Goal: Task Accomplishment & Management: Manage account settings

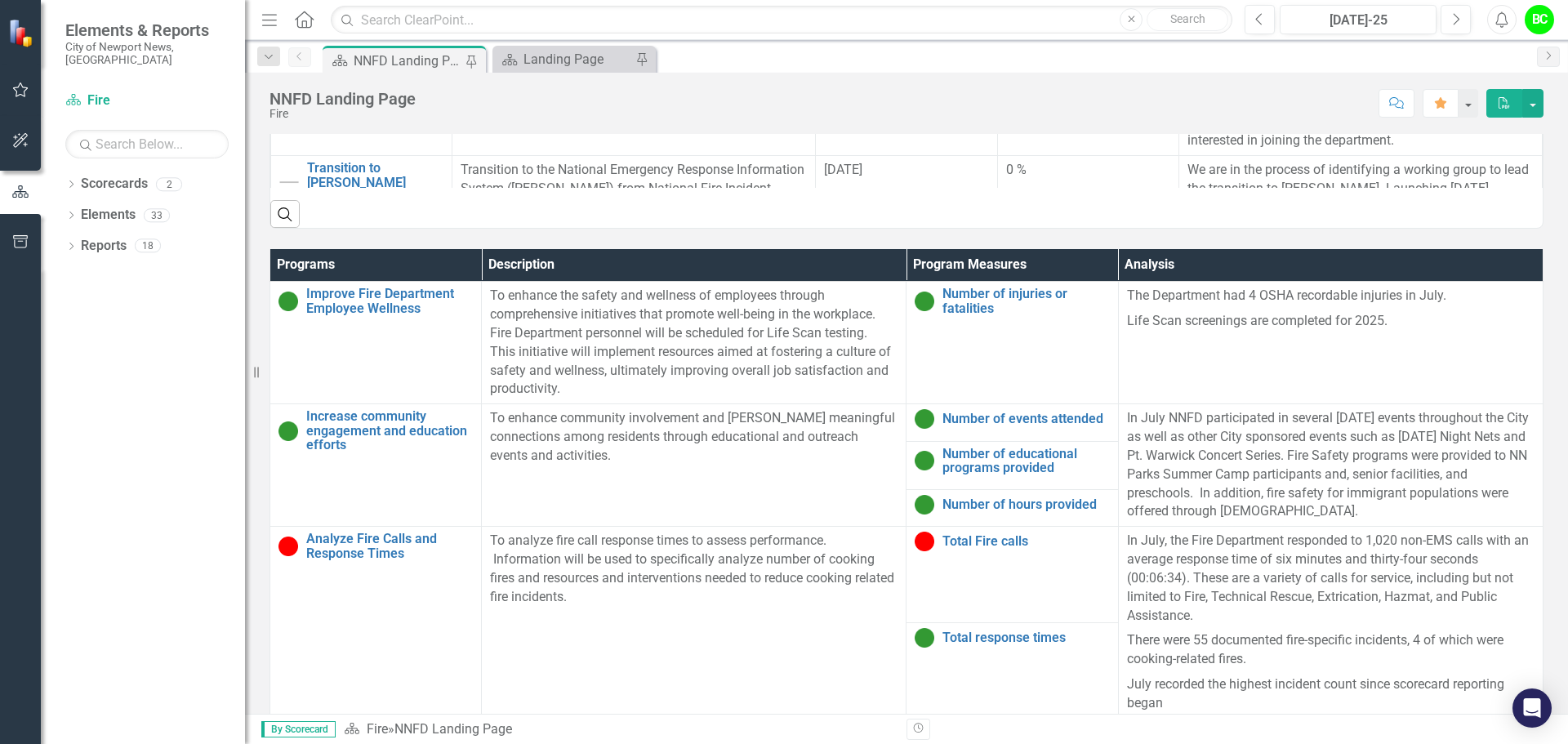
scroll to position [926, 0]
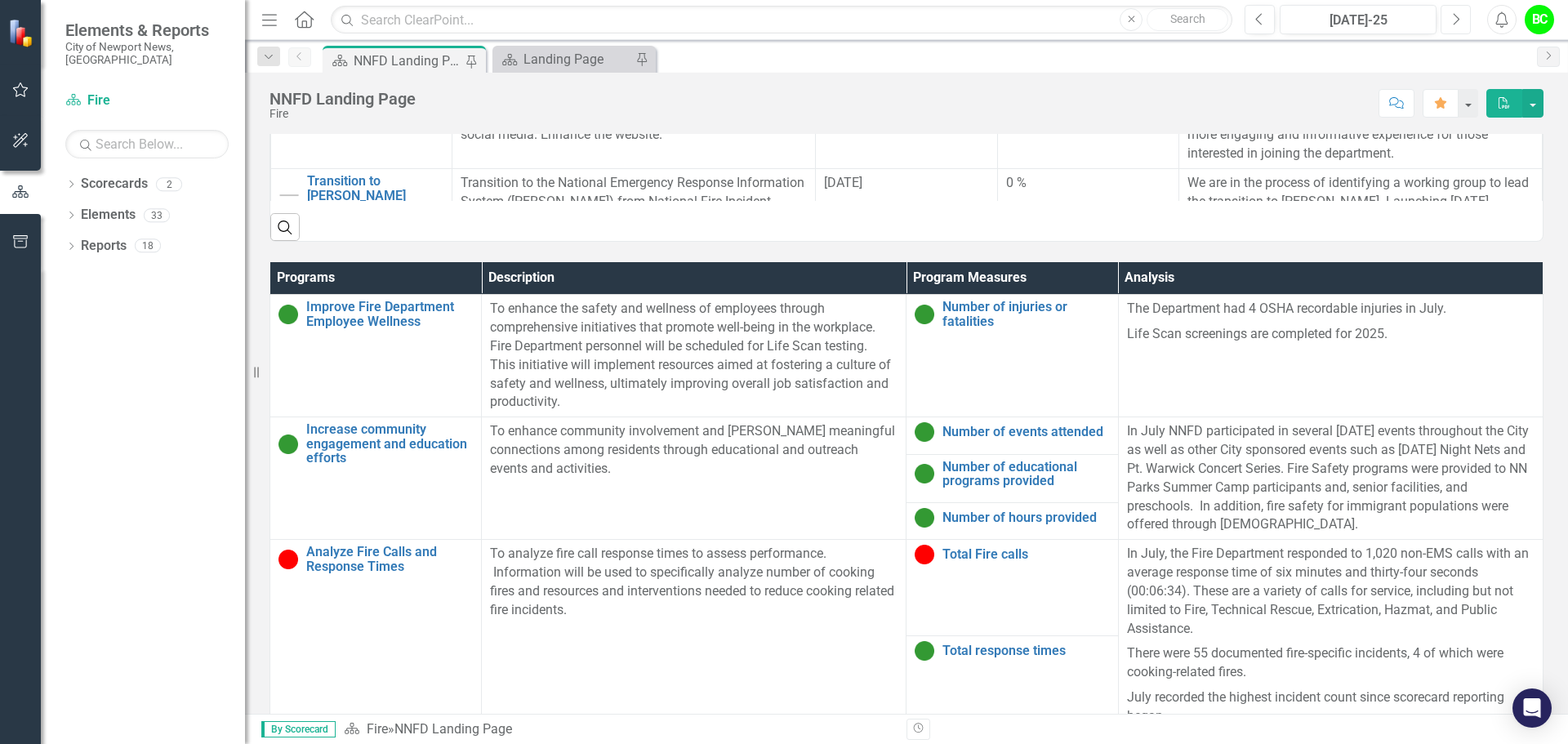
click at [1458, 21] on icon "Next" at bounding box center [1456, 19] width 9 height 14
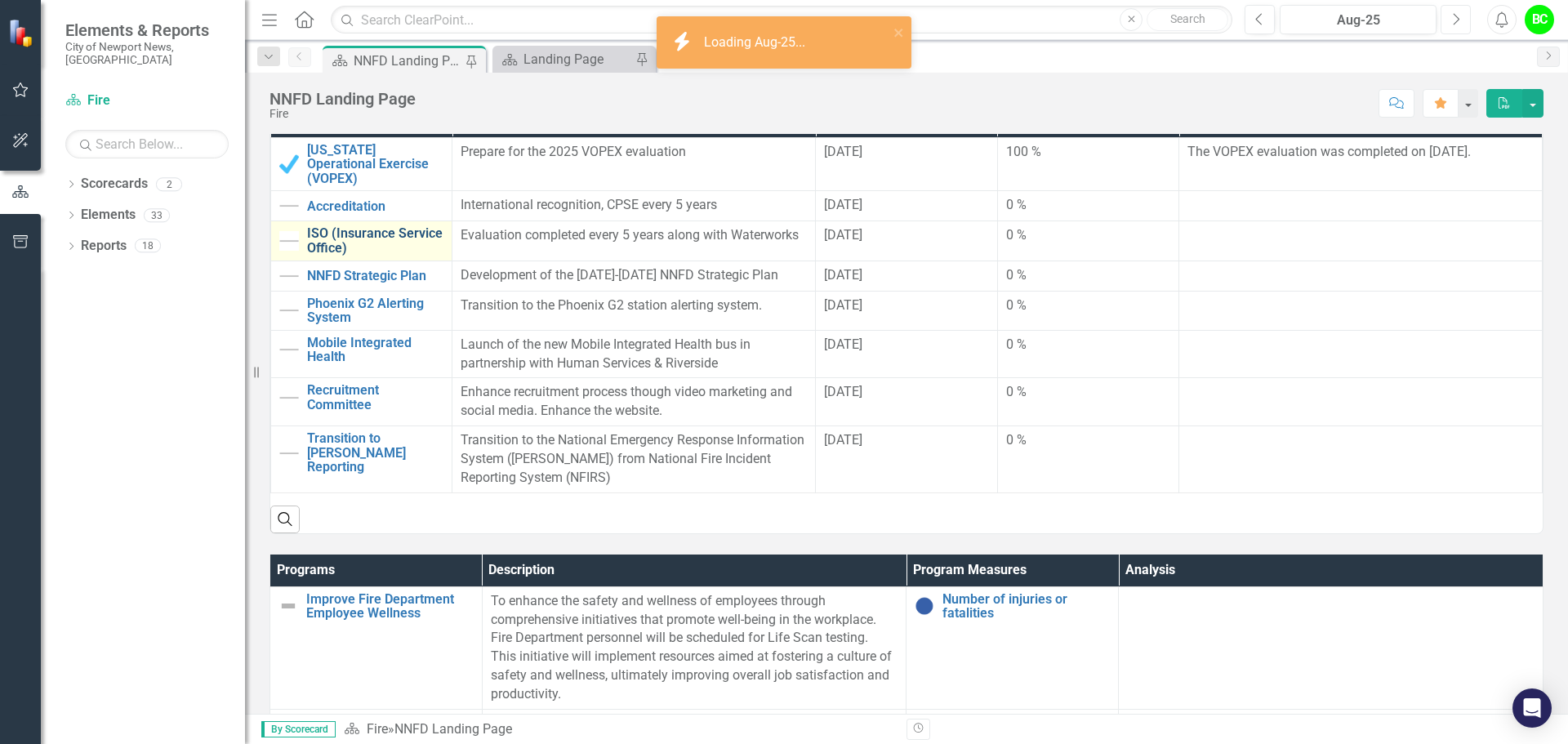
scroll to position [489, 0]
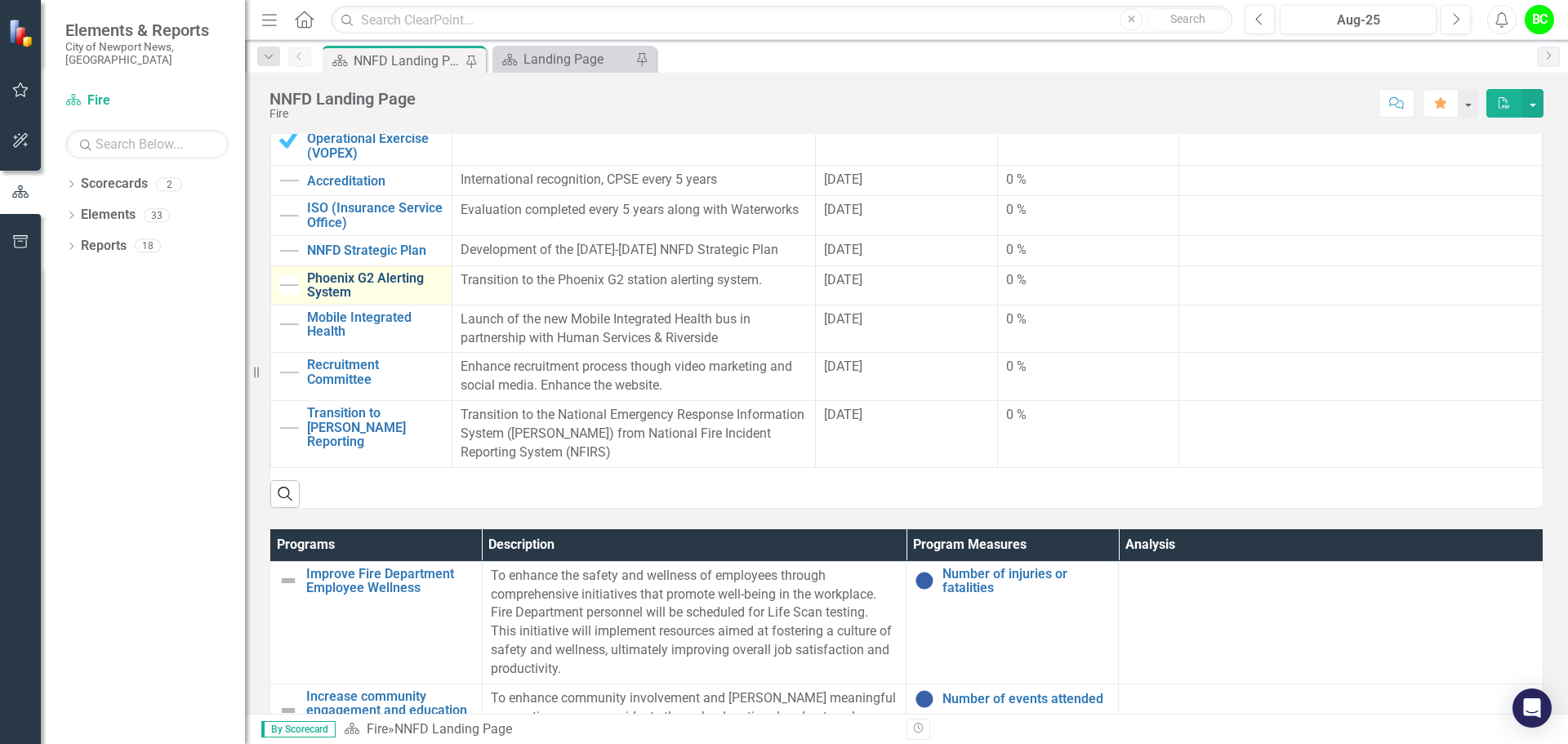
click at [387, 271] on link "Phoenix G2 Alerting System" at bounding box center [376, 285] width 136 height 29
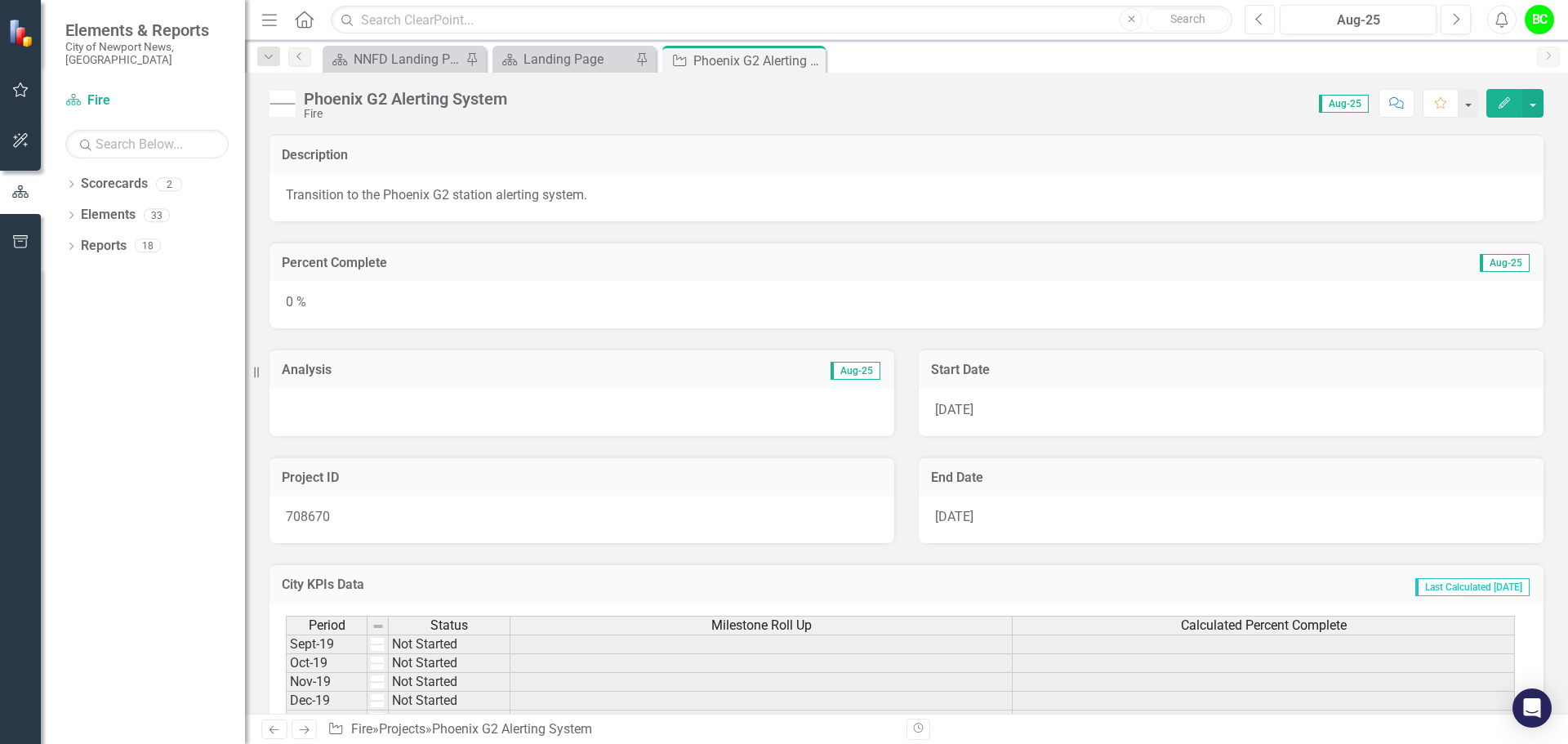
click at [1262, 22] on icon "Previous" at bounding box center [1260, 19] width 9 height 14
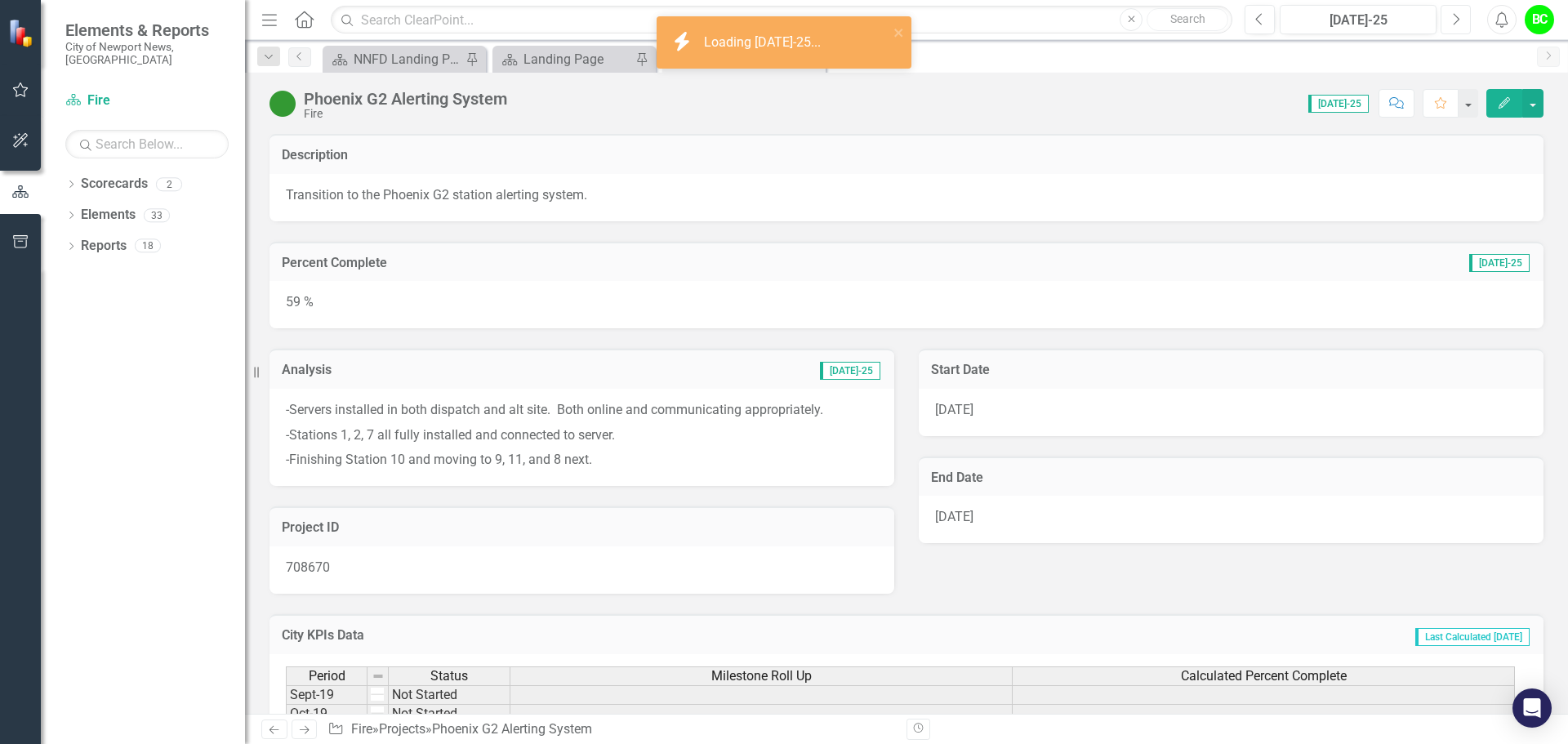
click at [1454, 28] on button "Next" at bounding box center [1455, 20] width 30 height 30
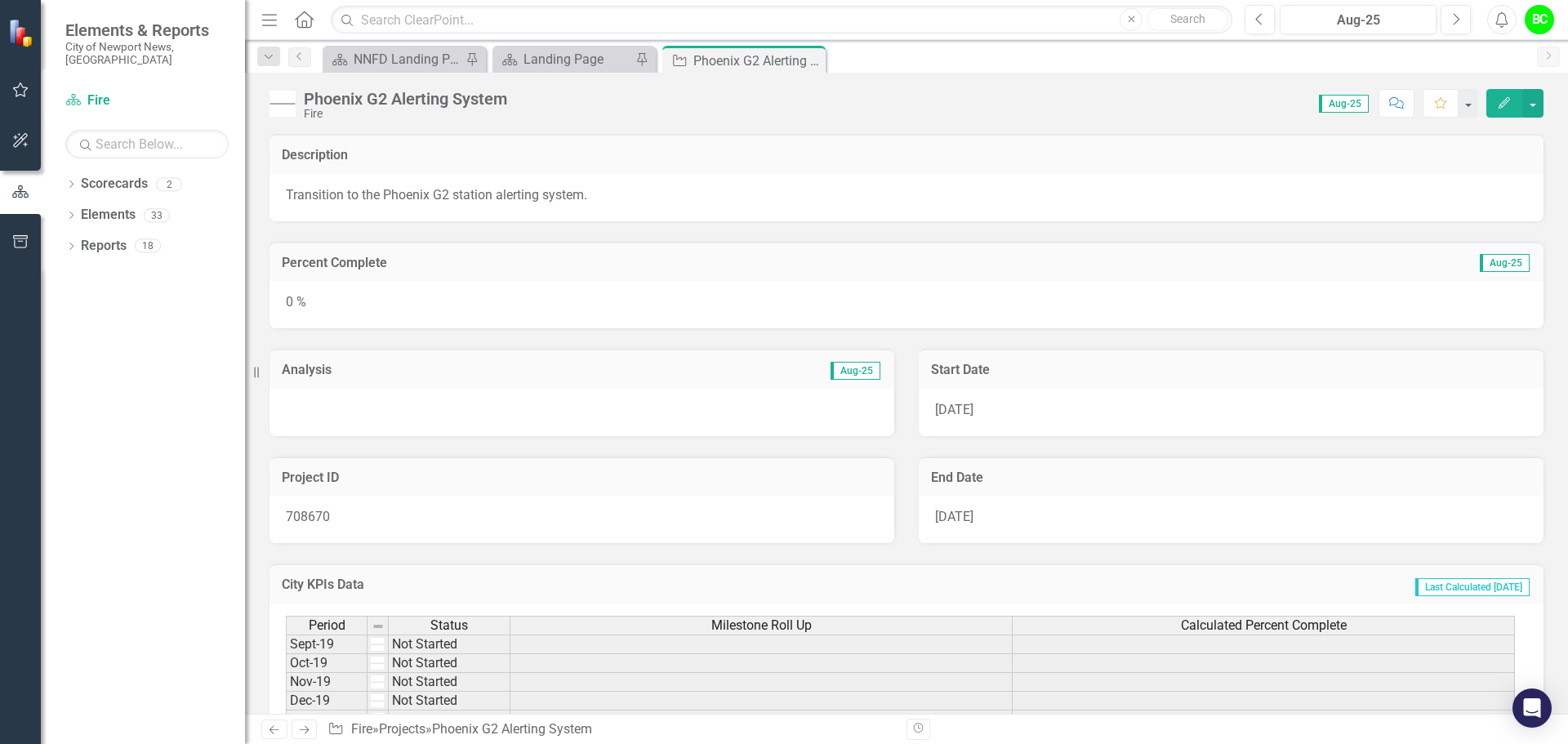
click at [669, 322] on div "0 %" at bounding box center [906, 305] width 1274 height 48
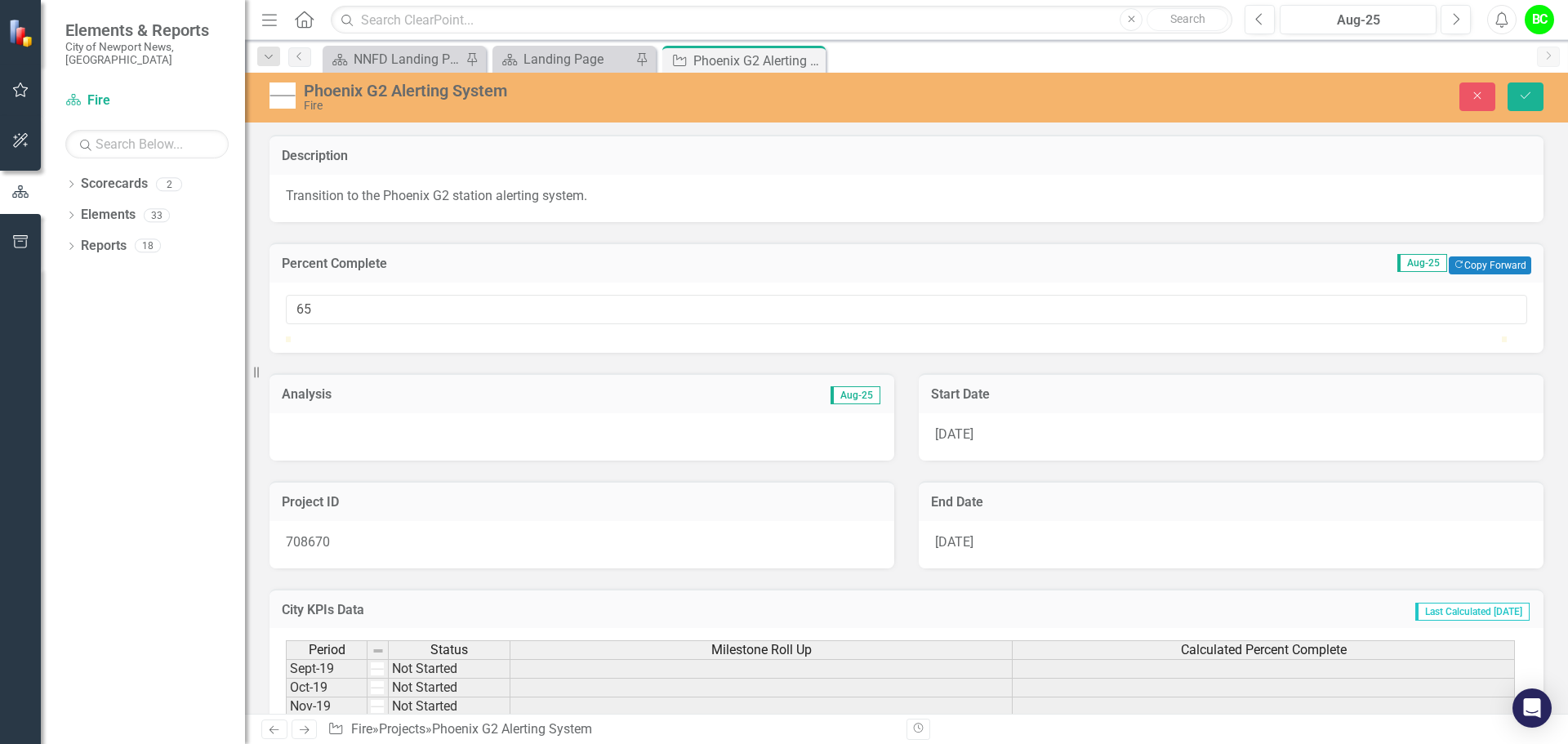
click at [1087, 336] on div at bounding box center [906, 336] width 1241 height 0
drag, startPoint x: 1087, startPoint y: 349, endPoint x: 1197, endPoint y: 349, distance: 110.0
click at [1197, 336] on div at bounding box center [906, 336] width 1241 height 0
type input "80"
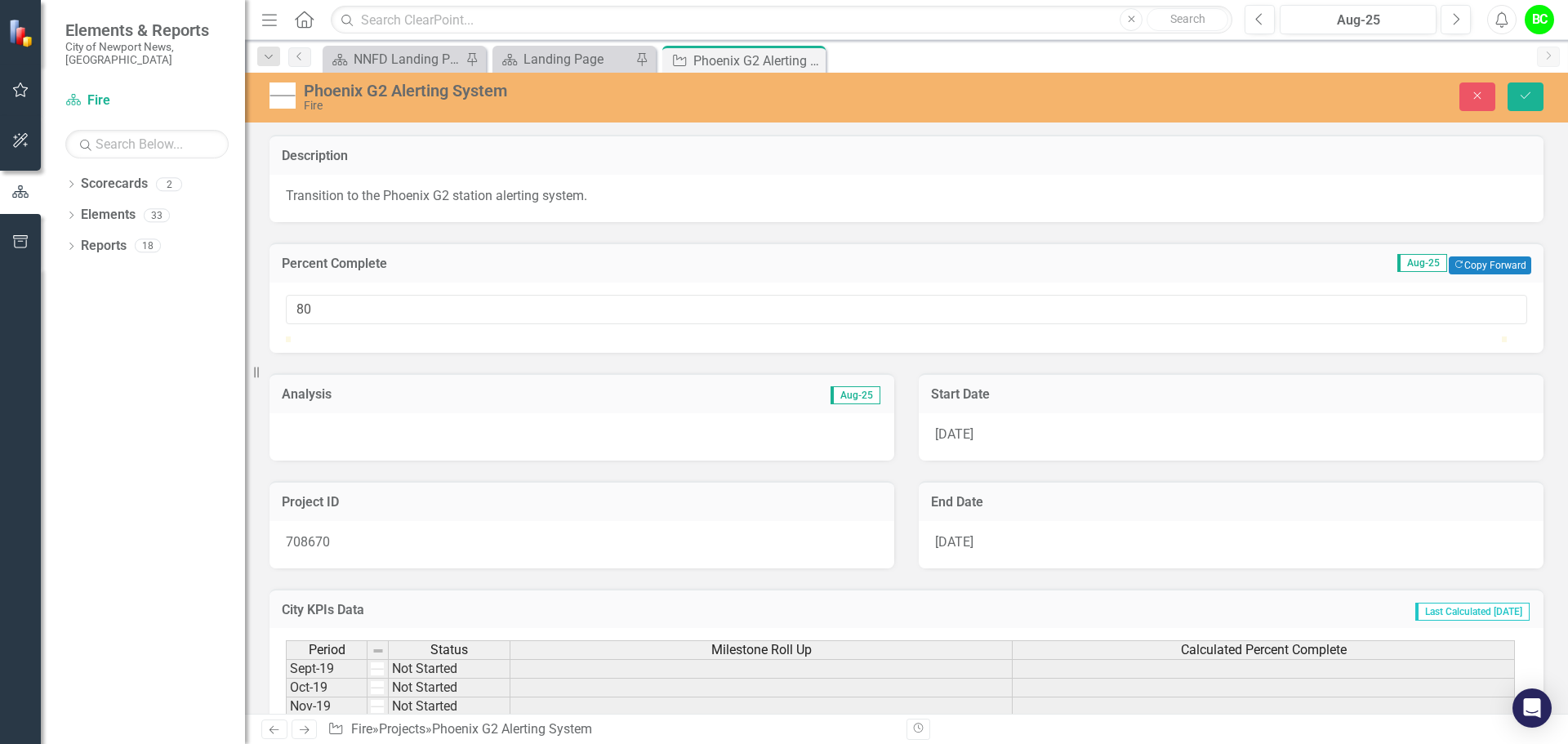
drag, startPoint x: 1191, startPoint y: 352, endPoint x: 1261, endPoint y: 355, distance: 70.1
click at [1259, 336] on div at bounding box center [1259, 336] width 0 height 0
click at [765, 461] on div at bounding box center [582, 437] width 625 height 48
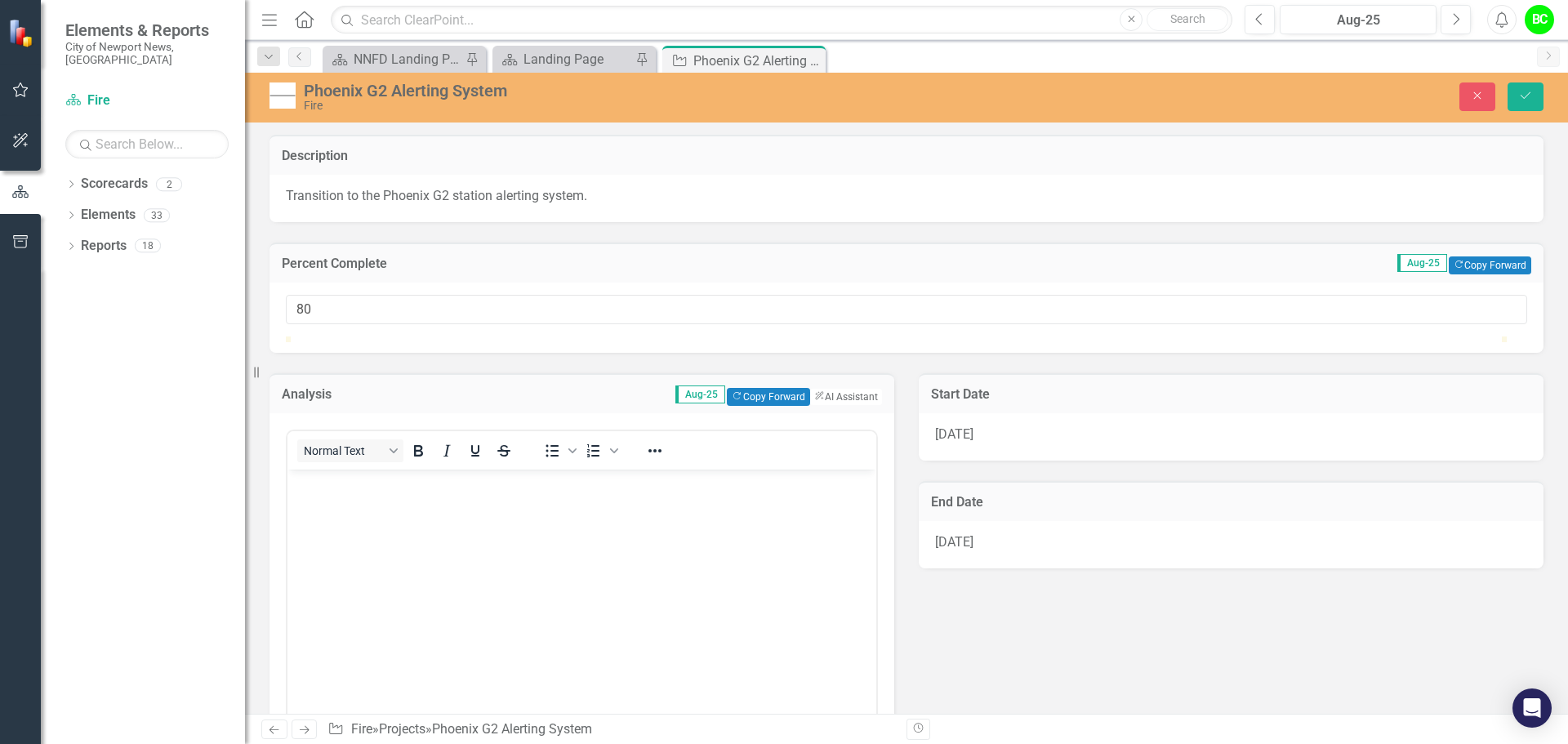
click at [725, 511] on body "Rich Text Area. Press ALT-0 for help." at bounding box center [582, 592] width 589 height 245
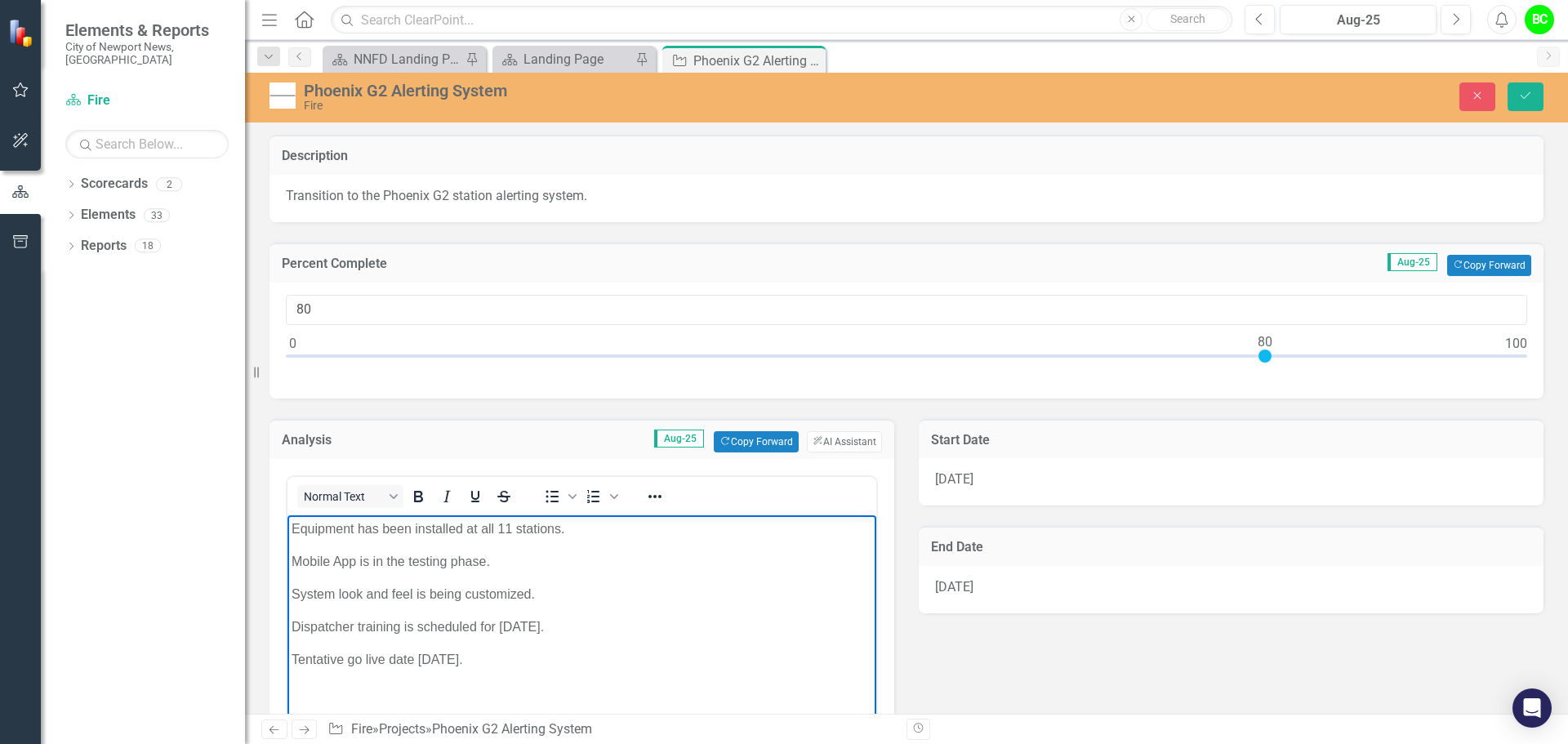
click at [573, 631] on p "Dispatcher training is scheduled for [DATE]." at bounding box center [582, 626] width 581 height 20
drag, startPoint x: 527, startPoint y: 666, endPoint x: 526, endPoint y: 652, distance: 14.0
click at [526, 664] on p "Tentative go live date October 1st." at bounding box center [582, 658] width 581 height 20
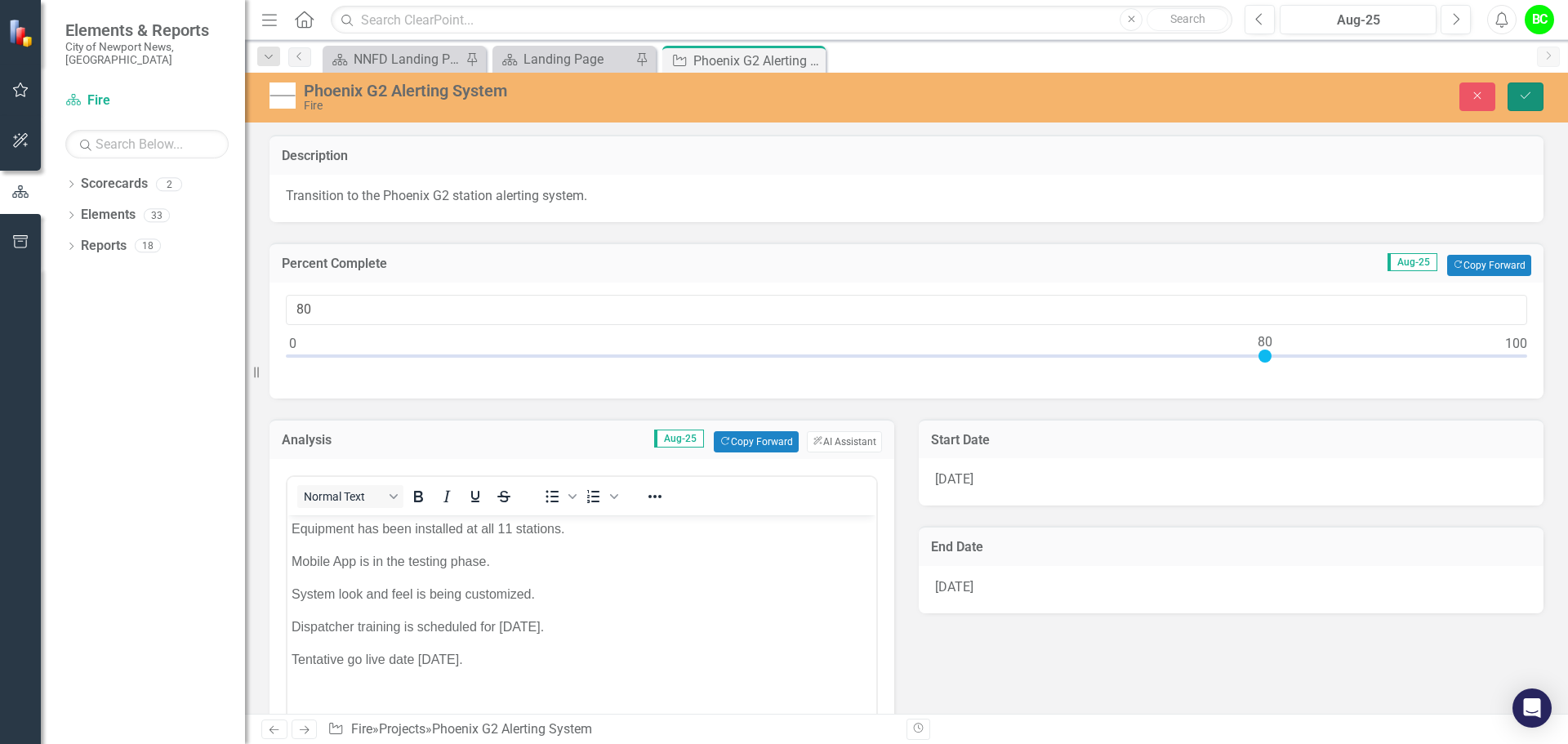
click at [1530, 106] on button "Save" at bounding box center [1525, 97] width 36 height 29
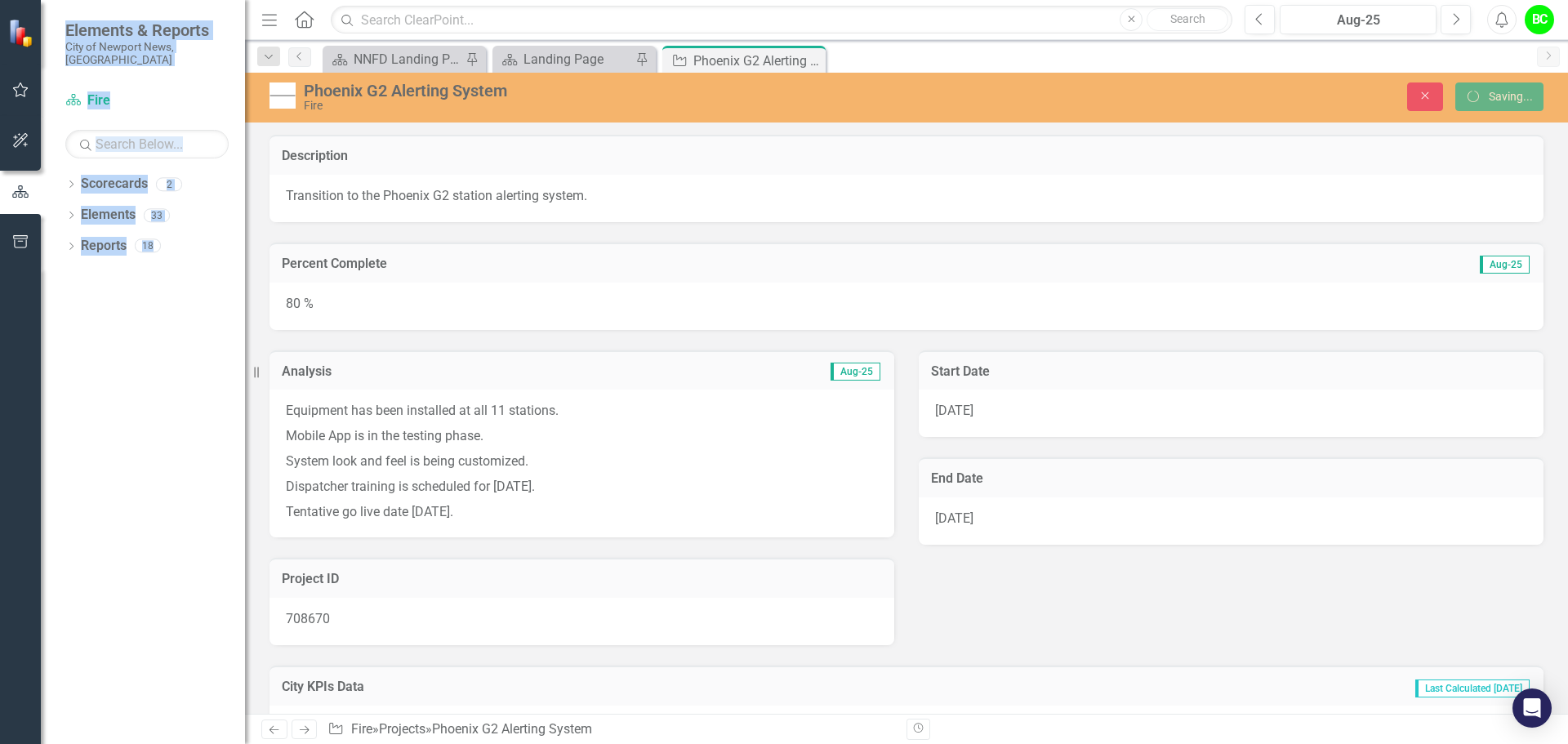
drag, startPoint x: -95, startPoint y: 597, endPoint x: -109, endPoint y: 615, distance: 22.8
click at [0, 615] on html "Elements & Reports City of Newport News, VA Scorecard Fire Search Dropdown Scor…" at bounding box center [784, 372] width 1568 height 744
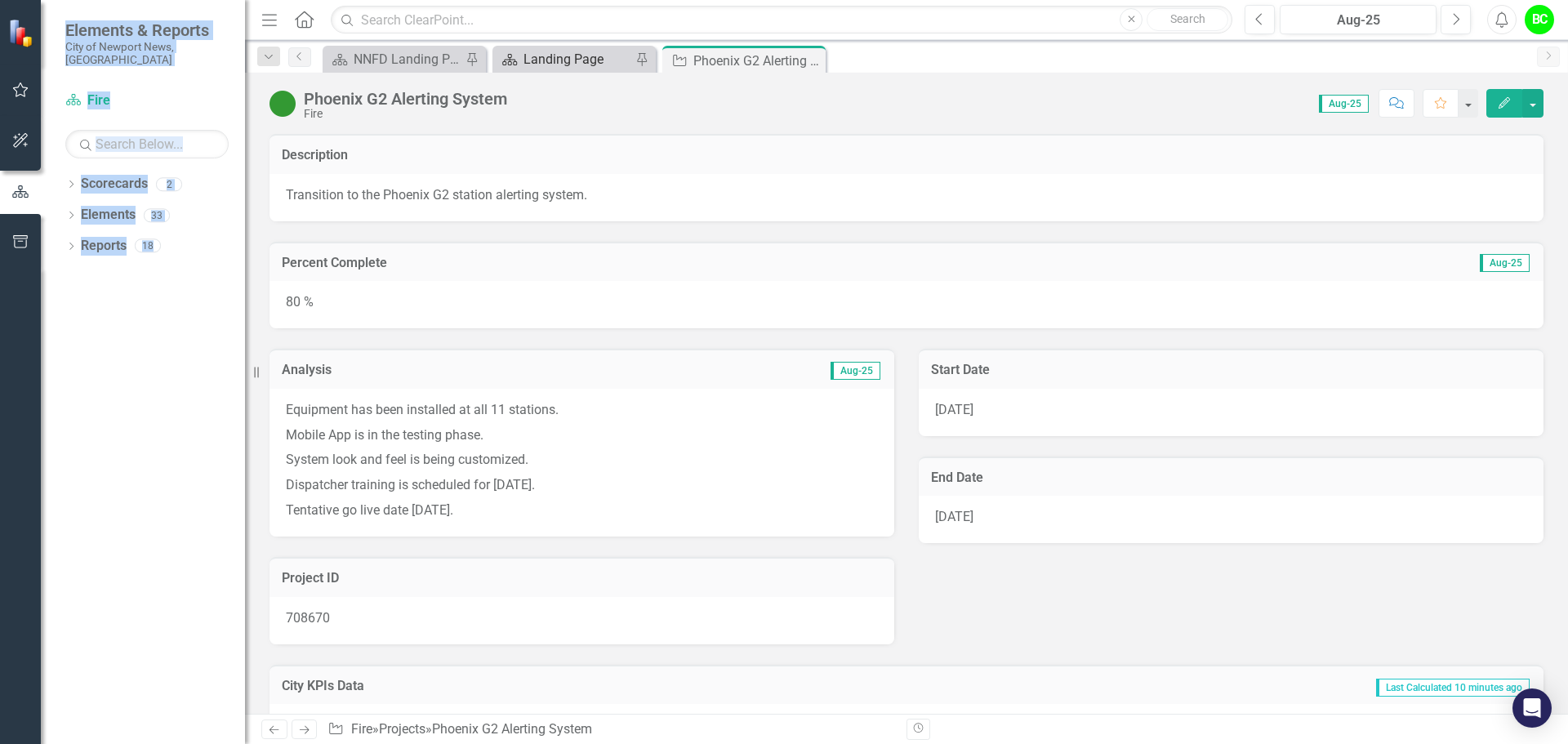
click at [577, 57] on div "Landing Page" at bounding box center [577, 60] width 108 height 20
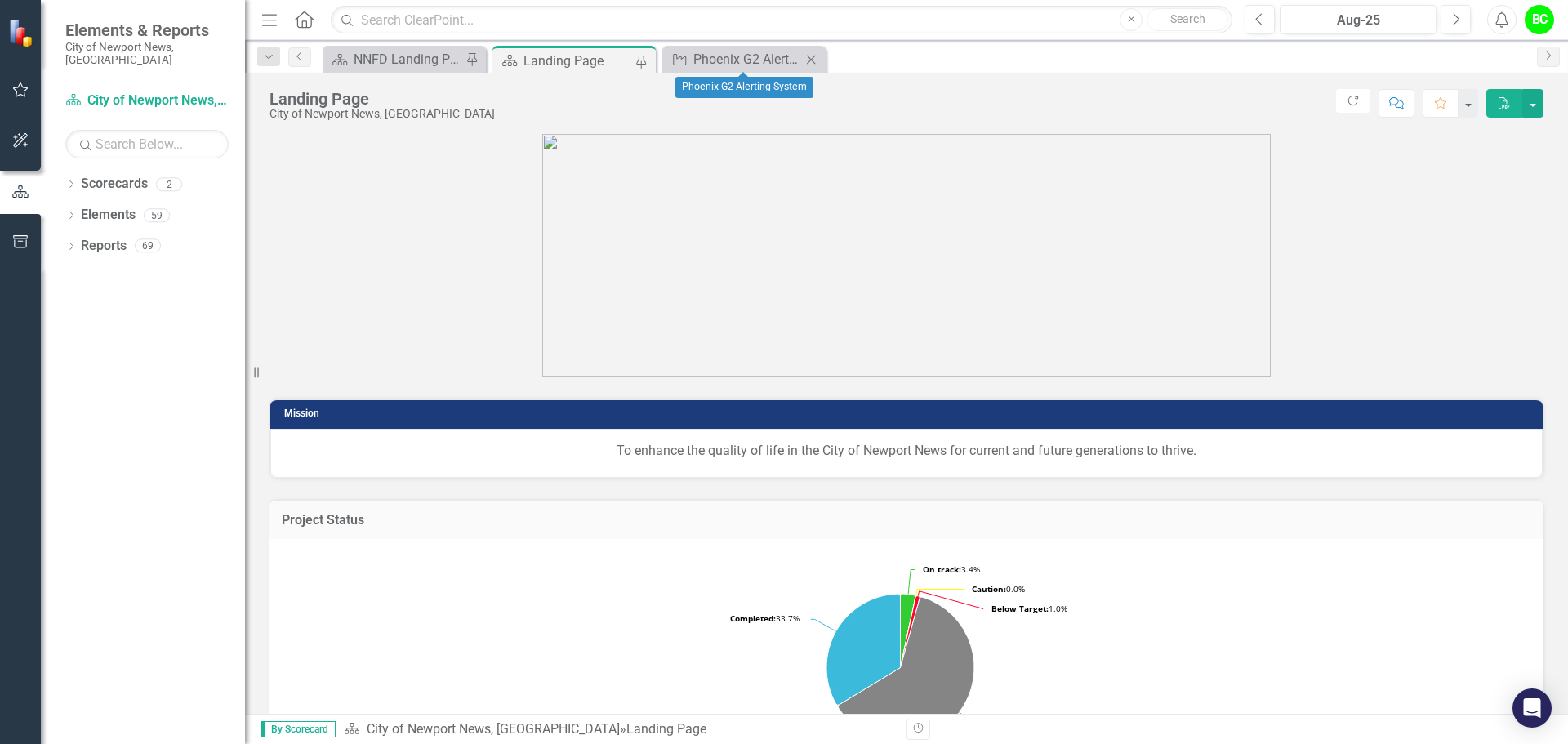
click at [812, 61] on icon "Close" at bounding box center [811, 59] width 16 height 13
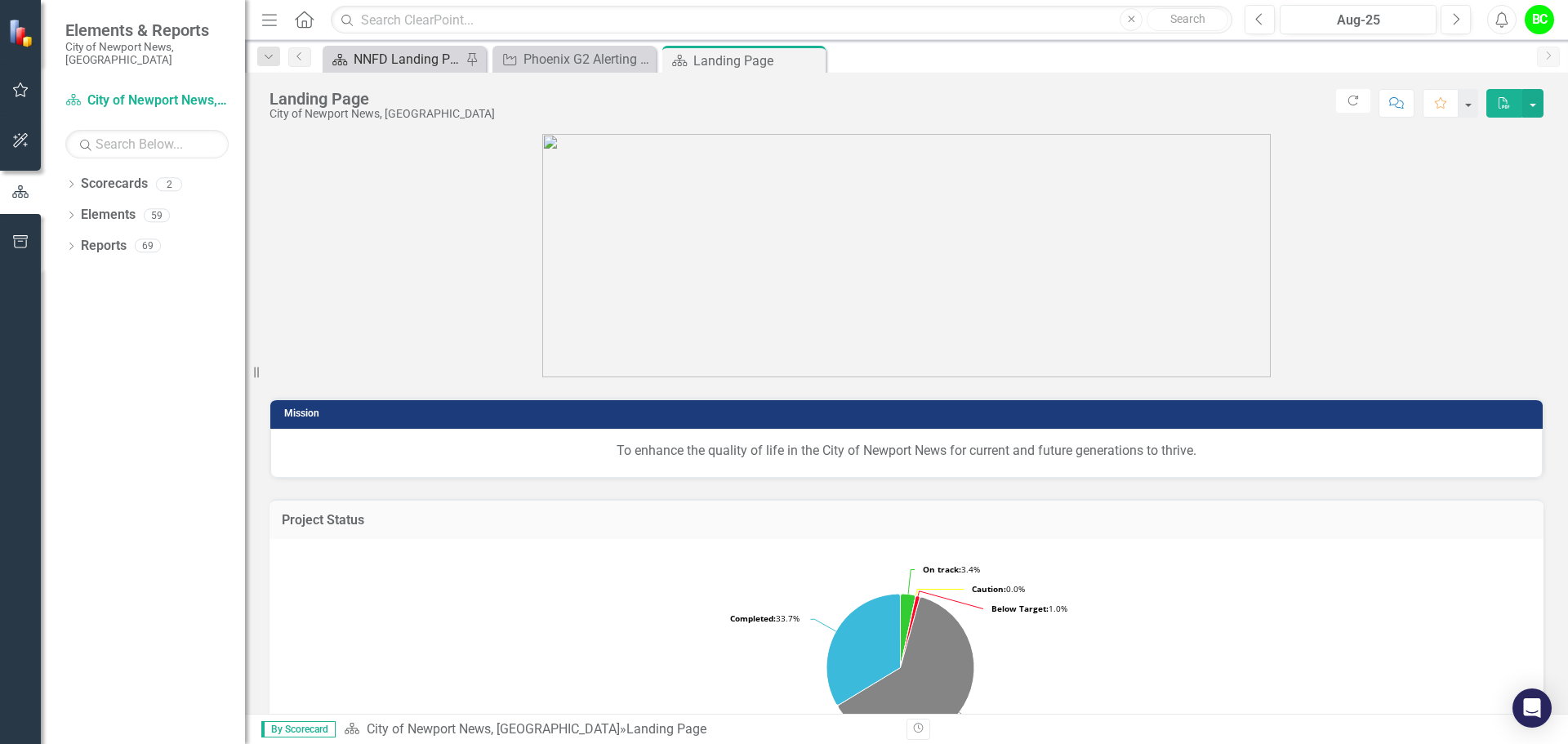
click at [363, 64] on div "NNFD Landing Page" at bounding box center [407, 60] width 108 height 20
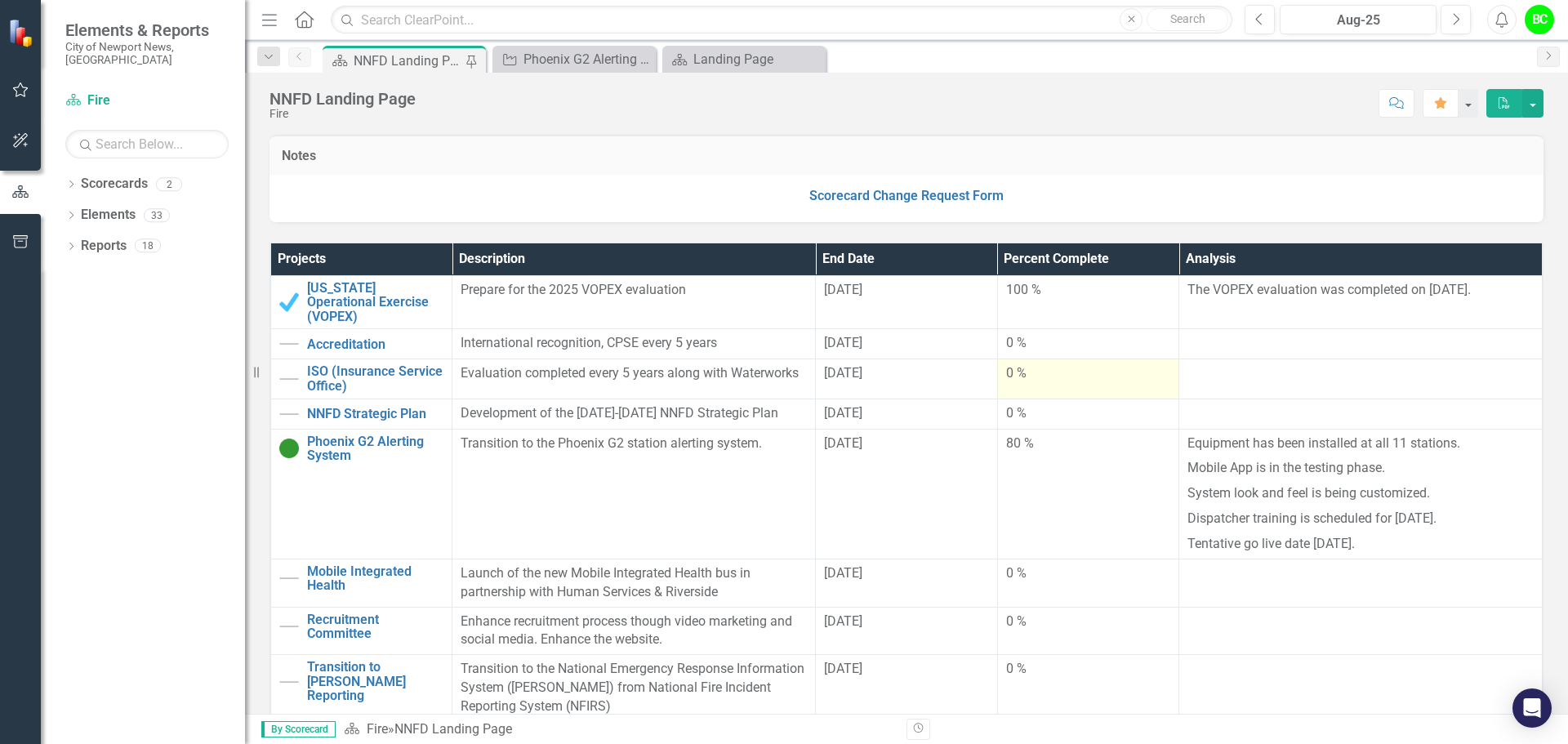
scroll to position [408, 0]
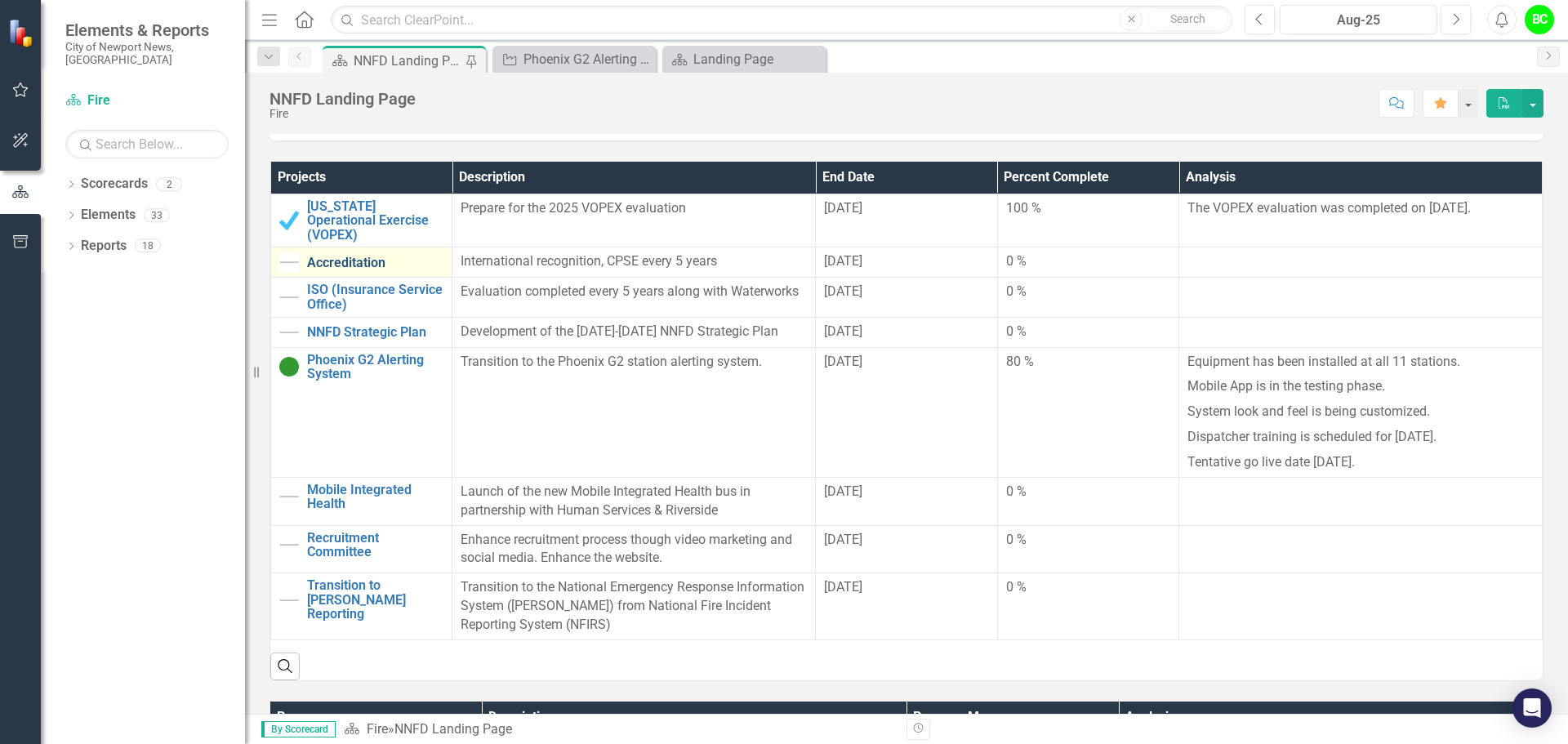
click at [330, 255] on link "Accreditation" at bounding box center [376, 262] width 136 height 14
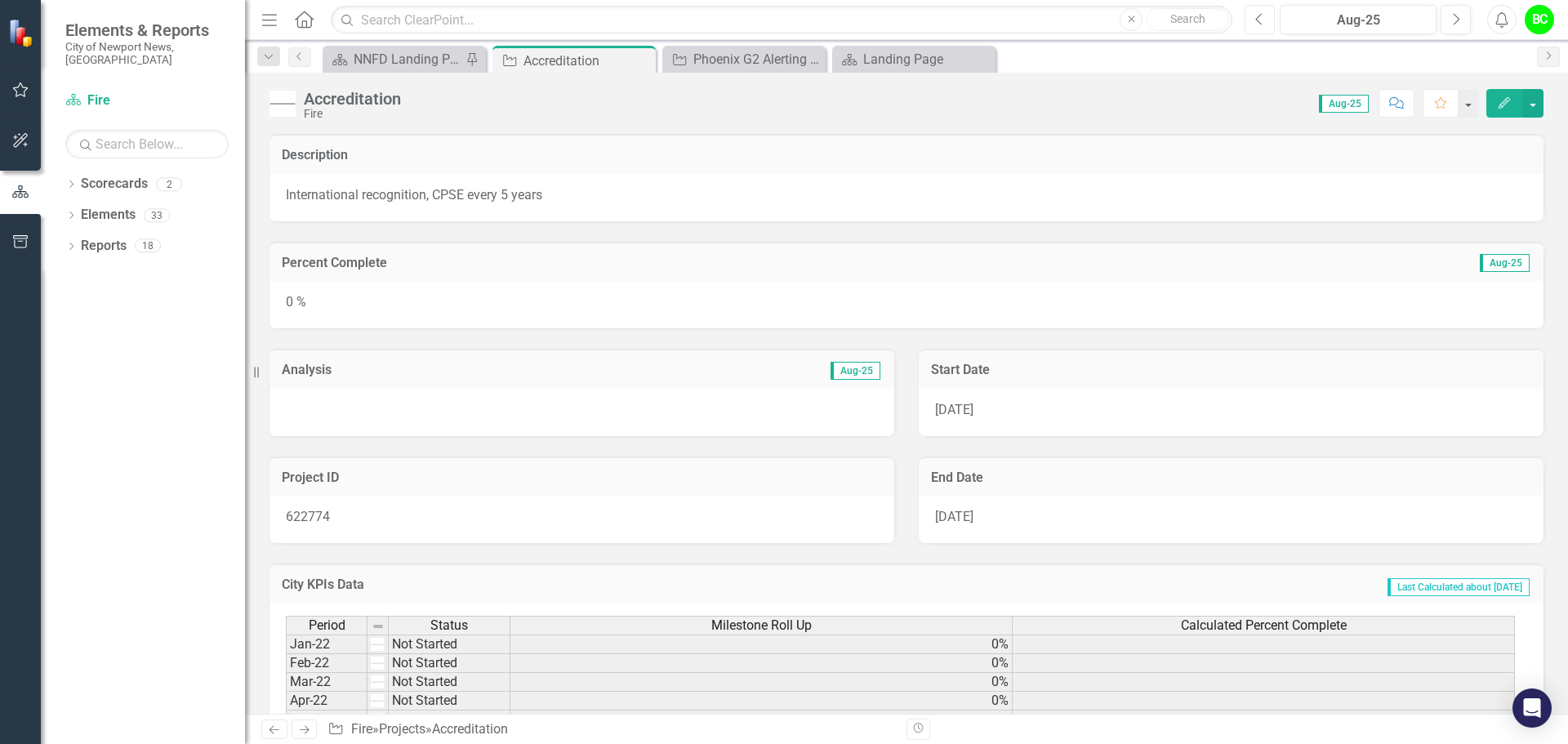
click at [1267, 11] on button "Previous" at bounding box center [1259, 20] width 30 height 30
click at [1452, 25] on icon "Next" at bounding box center [1456, 19] width 9 height 14
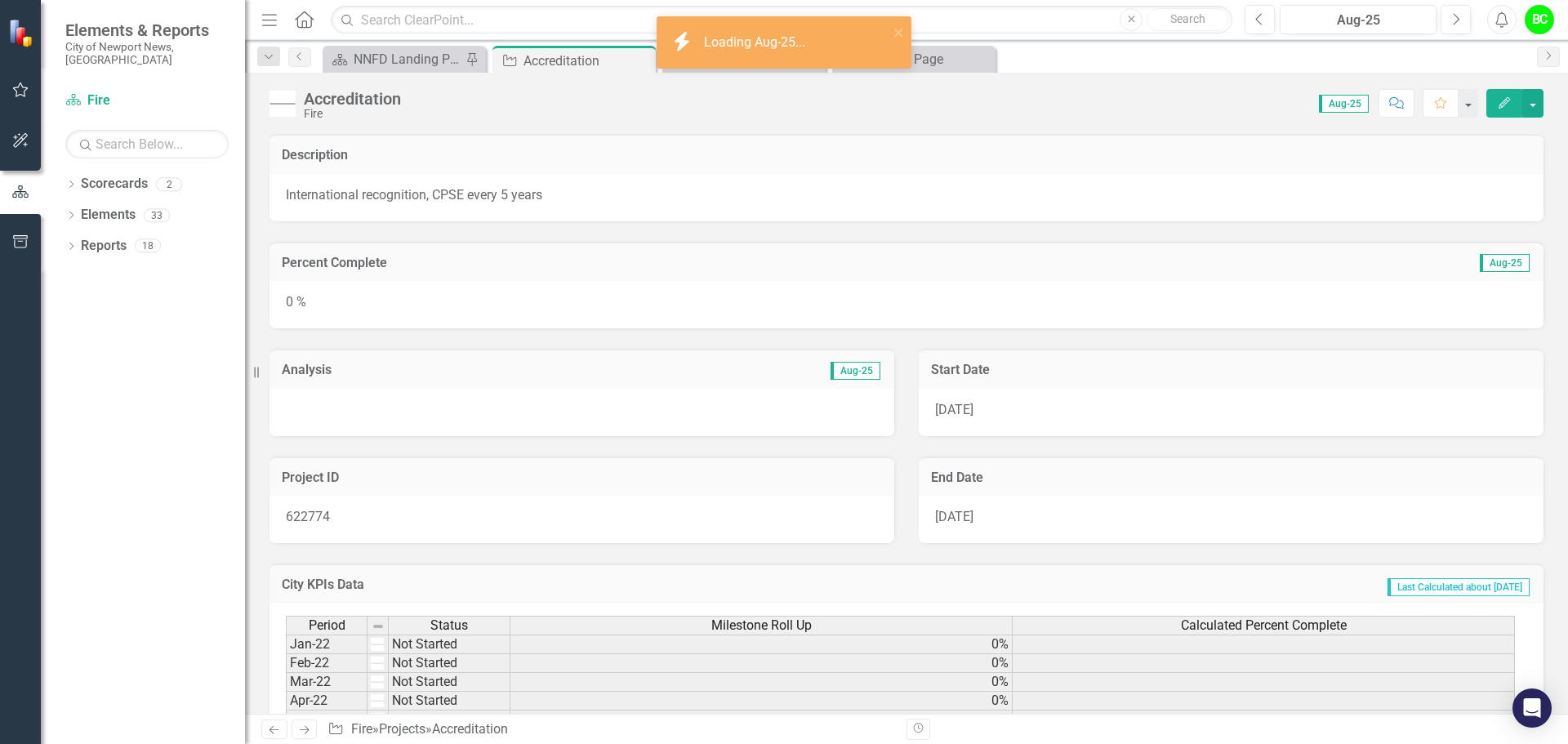
click at [675, 415] on div at bounding box center [582, 412] width 625 height 48
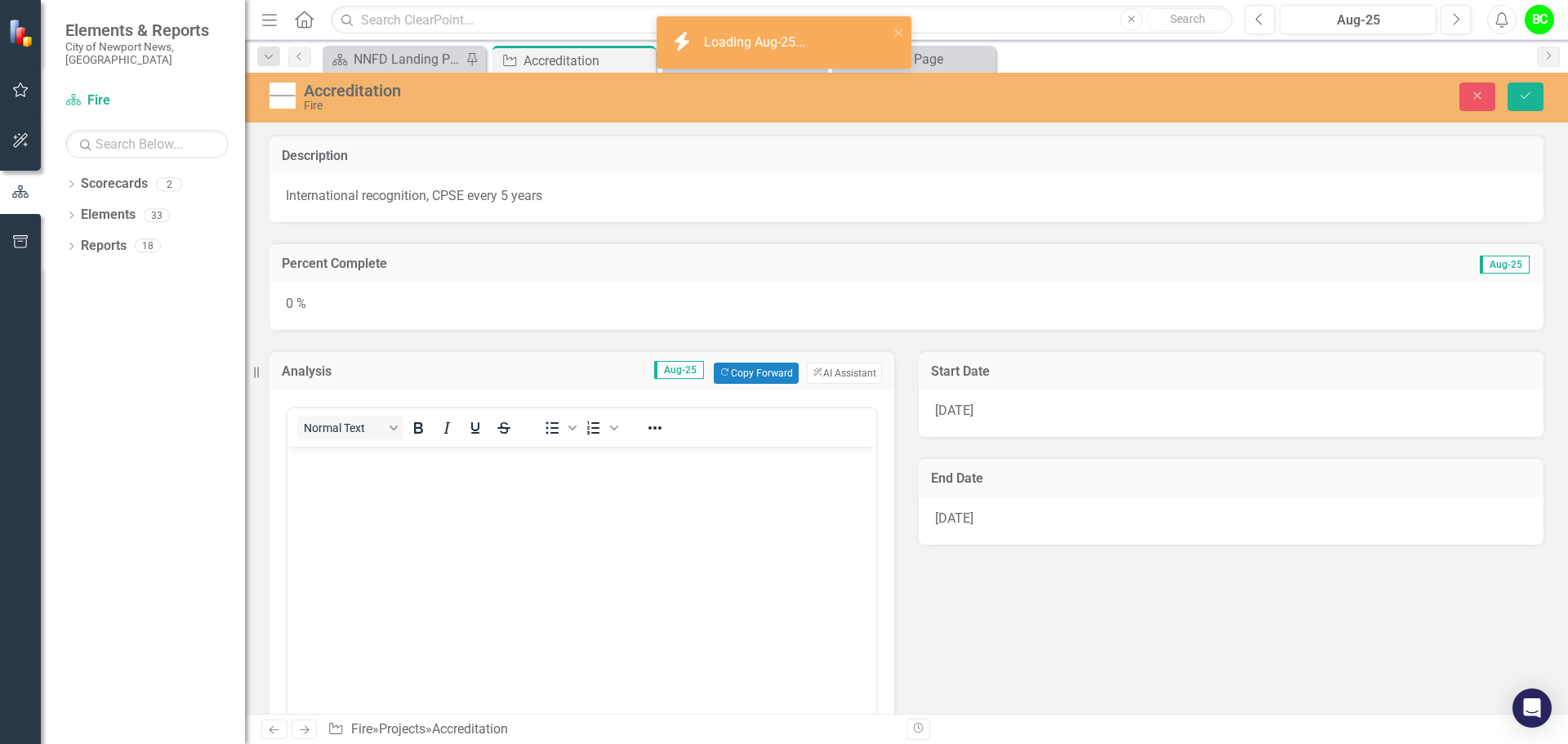
click at [629, 483] on body "Rich Text Area. Press ALT-0 for help." at bounding box center [582, 569] width 589 height 245
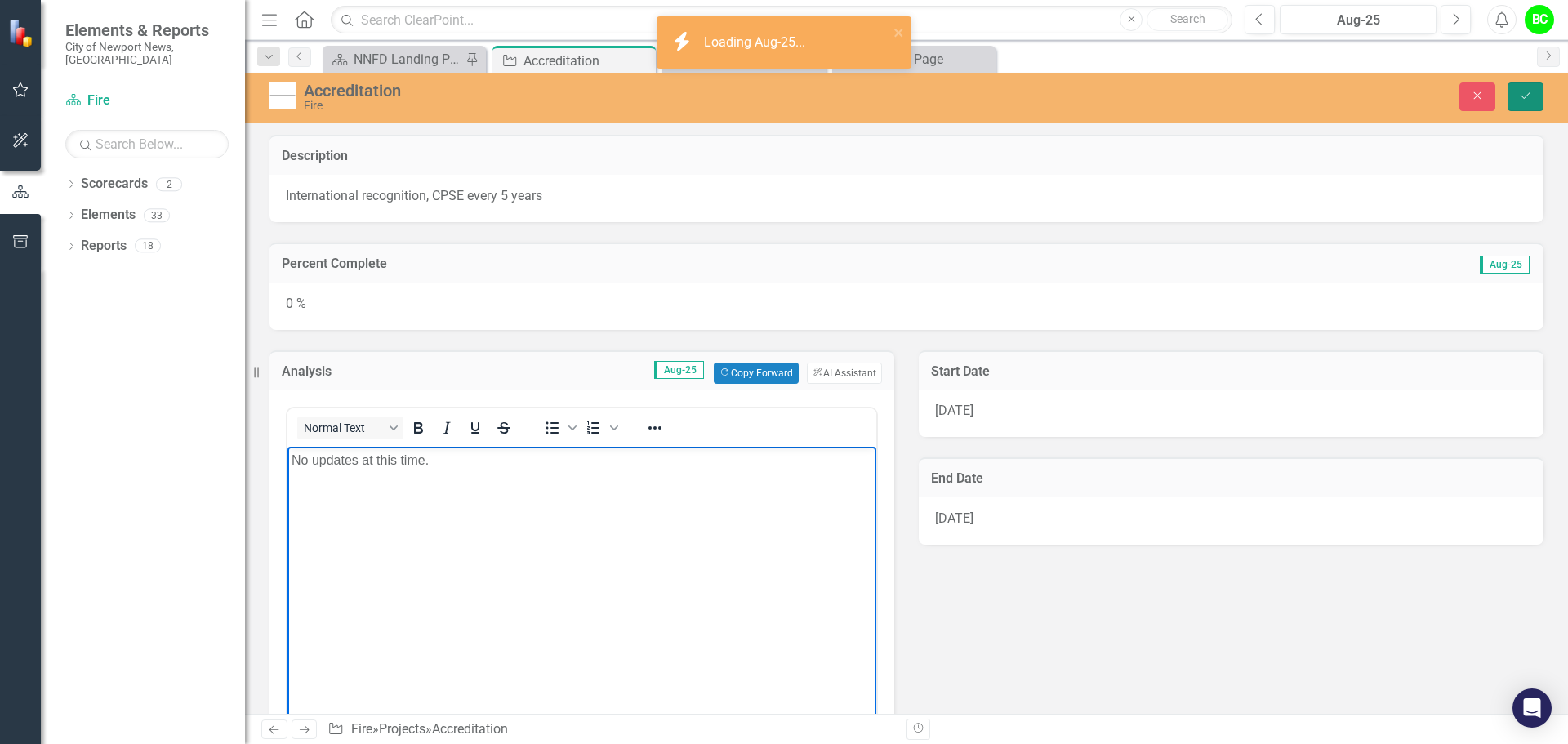
click at [1517, 89] on button "Save" at bounding box center [1525, 97] width 36 height 29
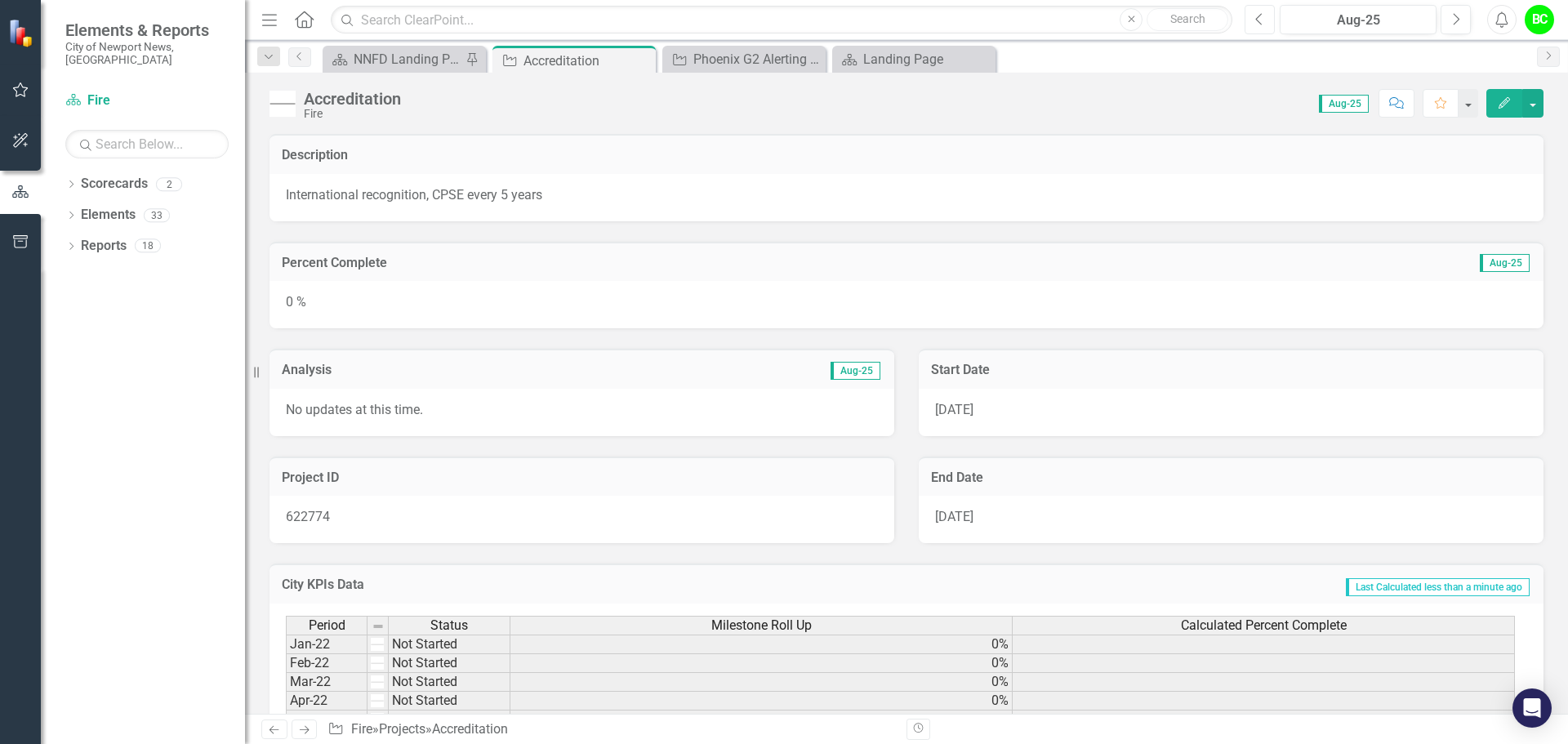
click at [1266, 27] on button "Previous" at bounding box center [1259, 20] width 30 height 30
click at [1269, 32] on button "Previous" at bounding box center [1259, 20] width 30 height 30
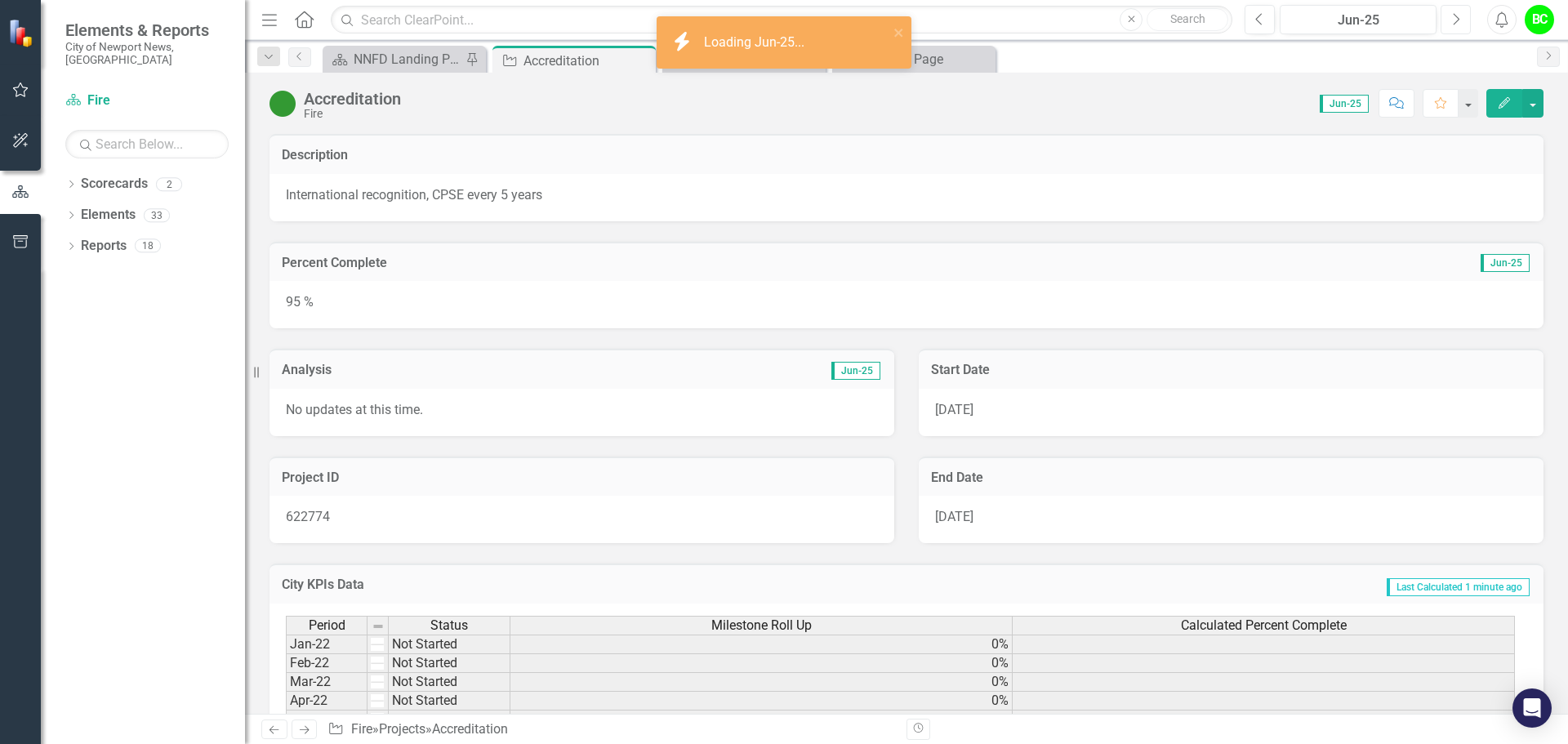
click at [1465, 30] on button "Next" at bounding box center [1455, 20] width 30 height 30
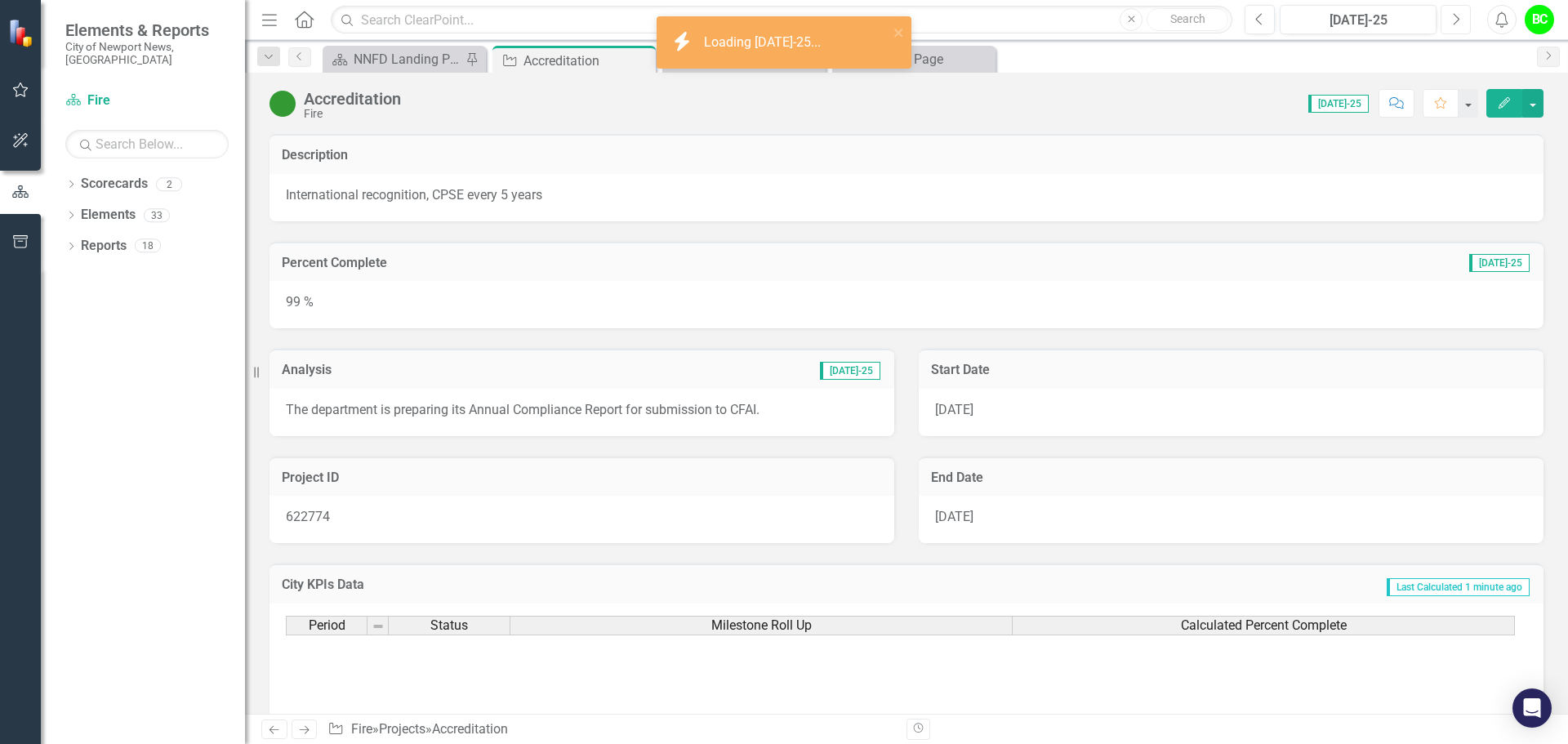
click at [1465, 30] on button "Next" at bounding box center [1455, 20] width 30 height 30
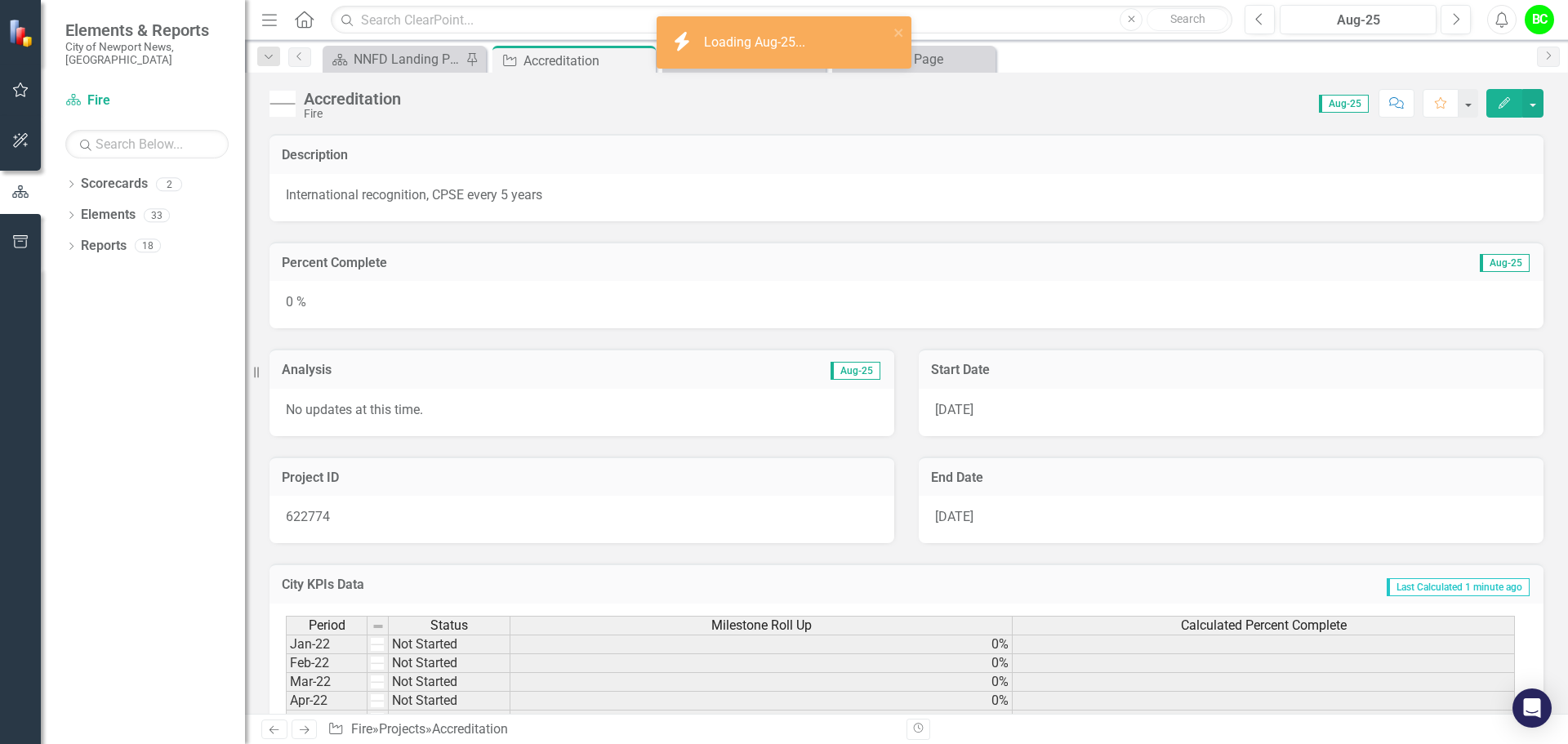
click at [724, 312] on div "0 %" at bounding box center [906, 305] width 1274 height 48
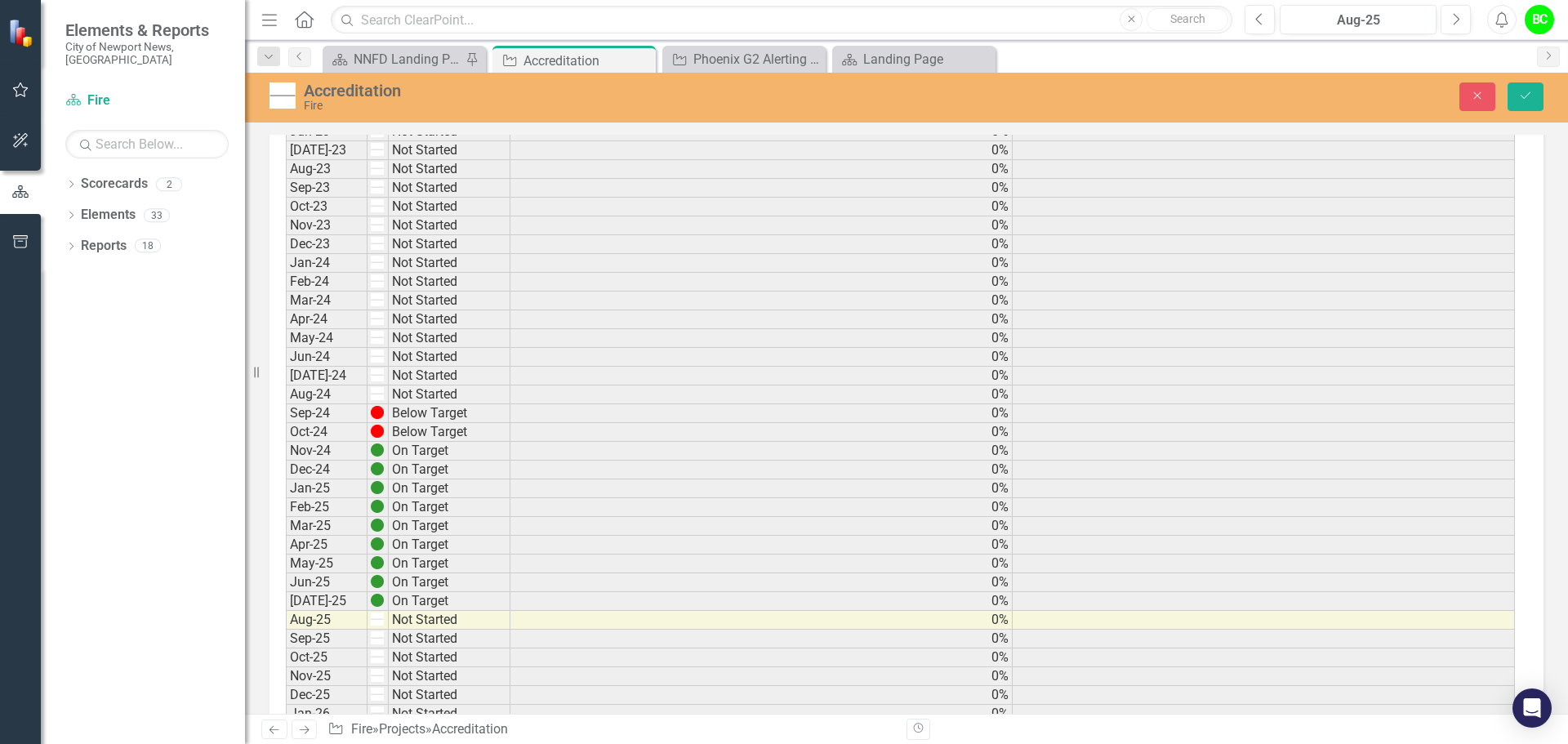
scroll to position [898, 0]
click at [1253, 26] on button "Previous" at bounding box center [1259, 20] width 30 height 30
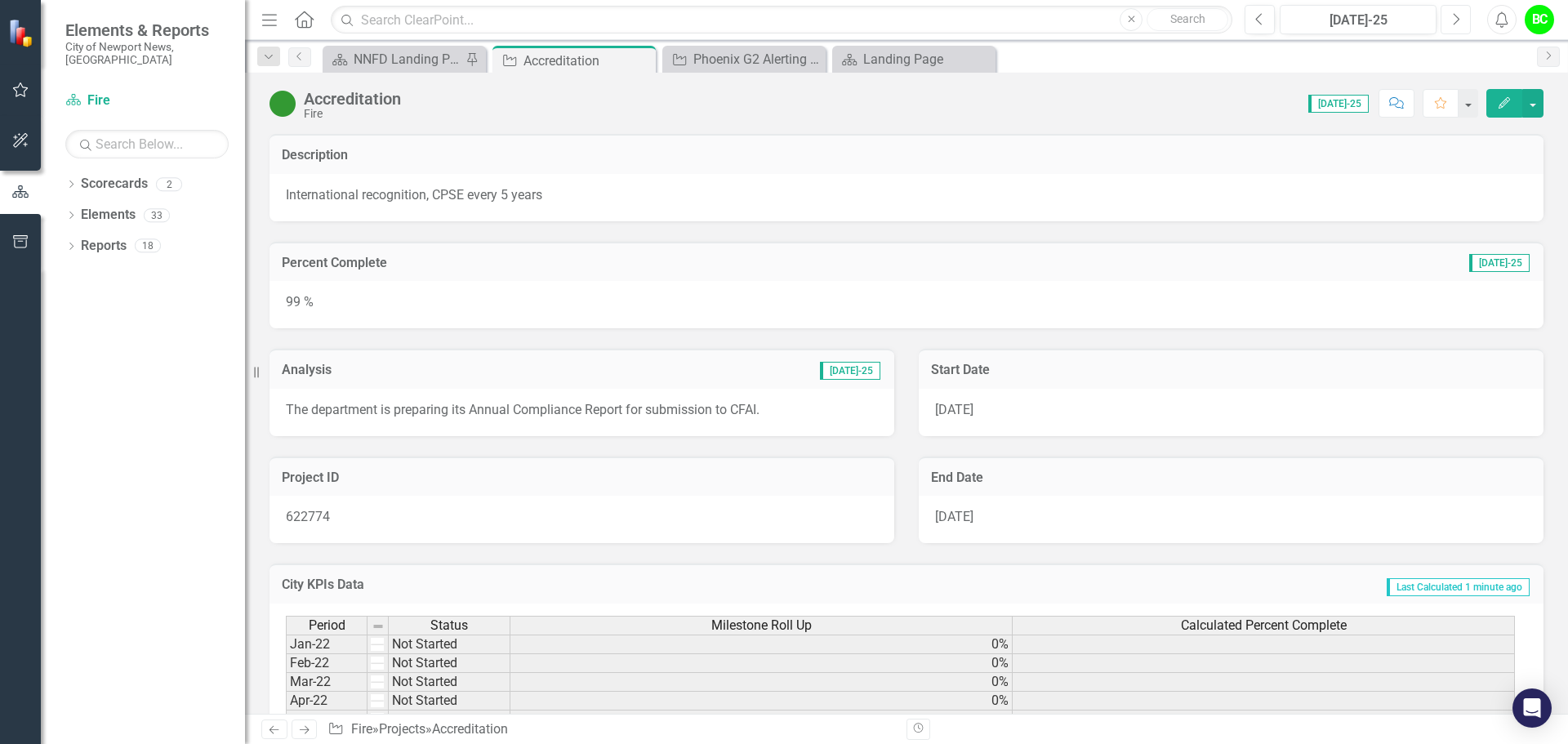
click at [1462, 31] on button "Next" at bounding box center [1455, 20] width 30 height 30
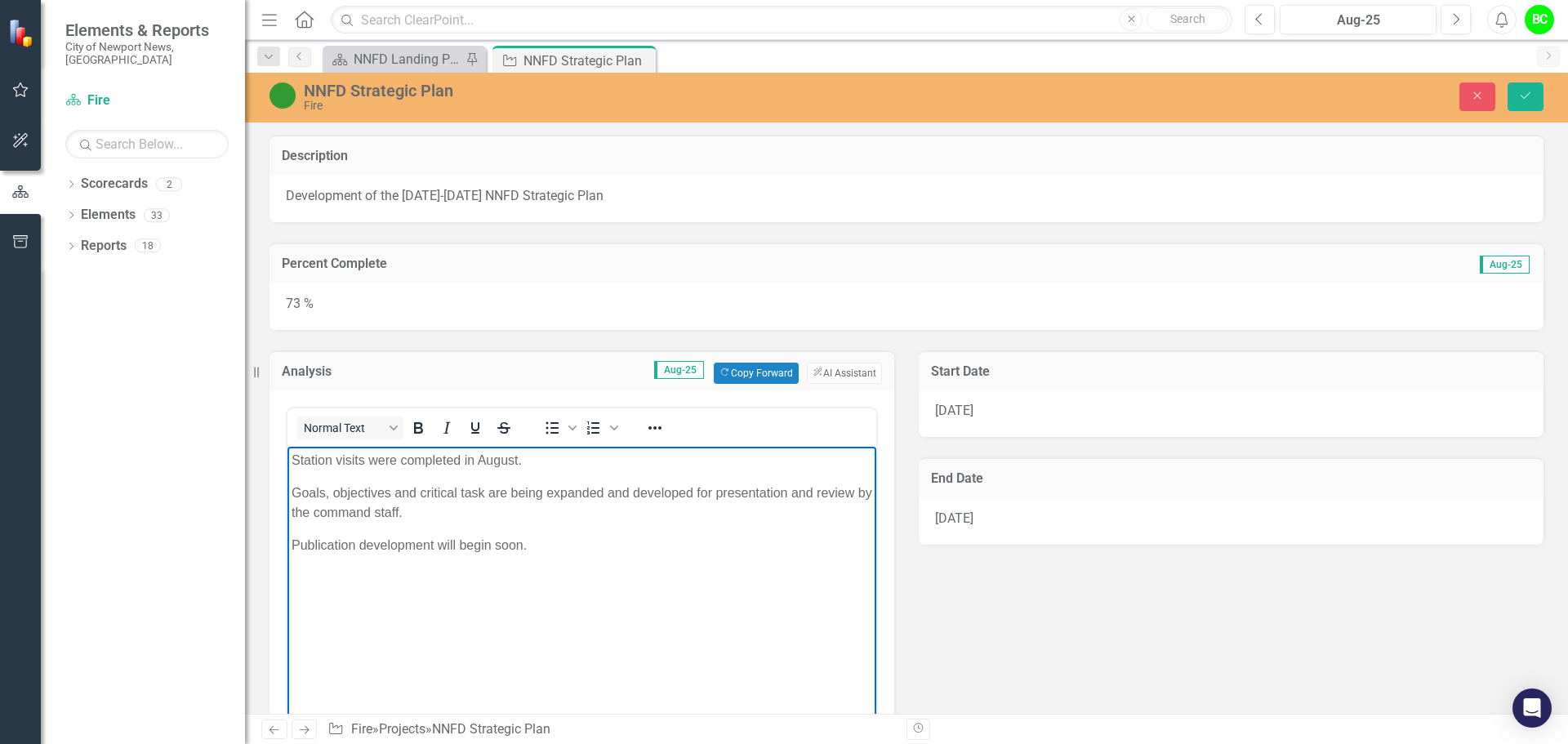
click at [1513, 100] on button "Save" at bounding box center [1525, 97] width 36 height 29
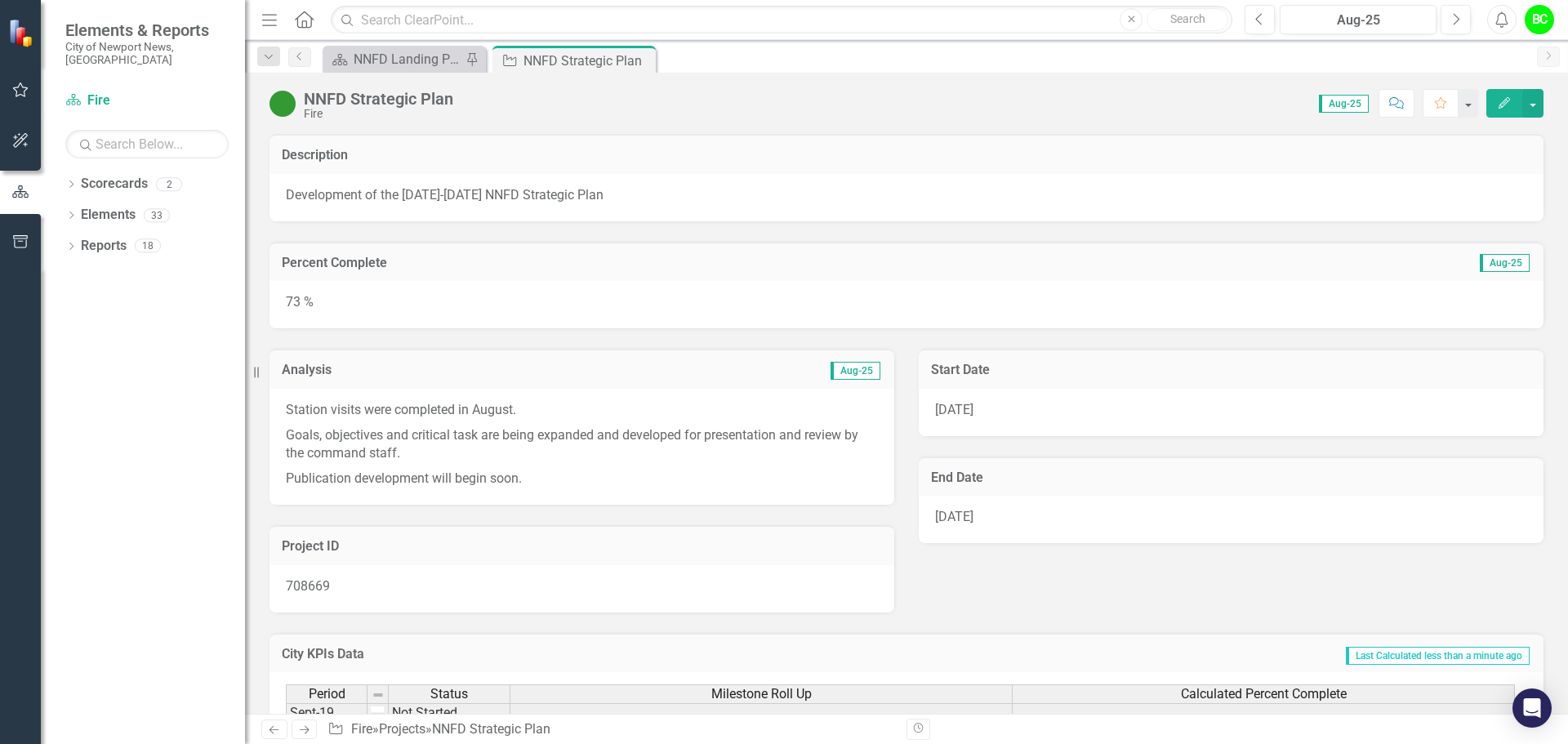
scroll to position [82, 0]
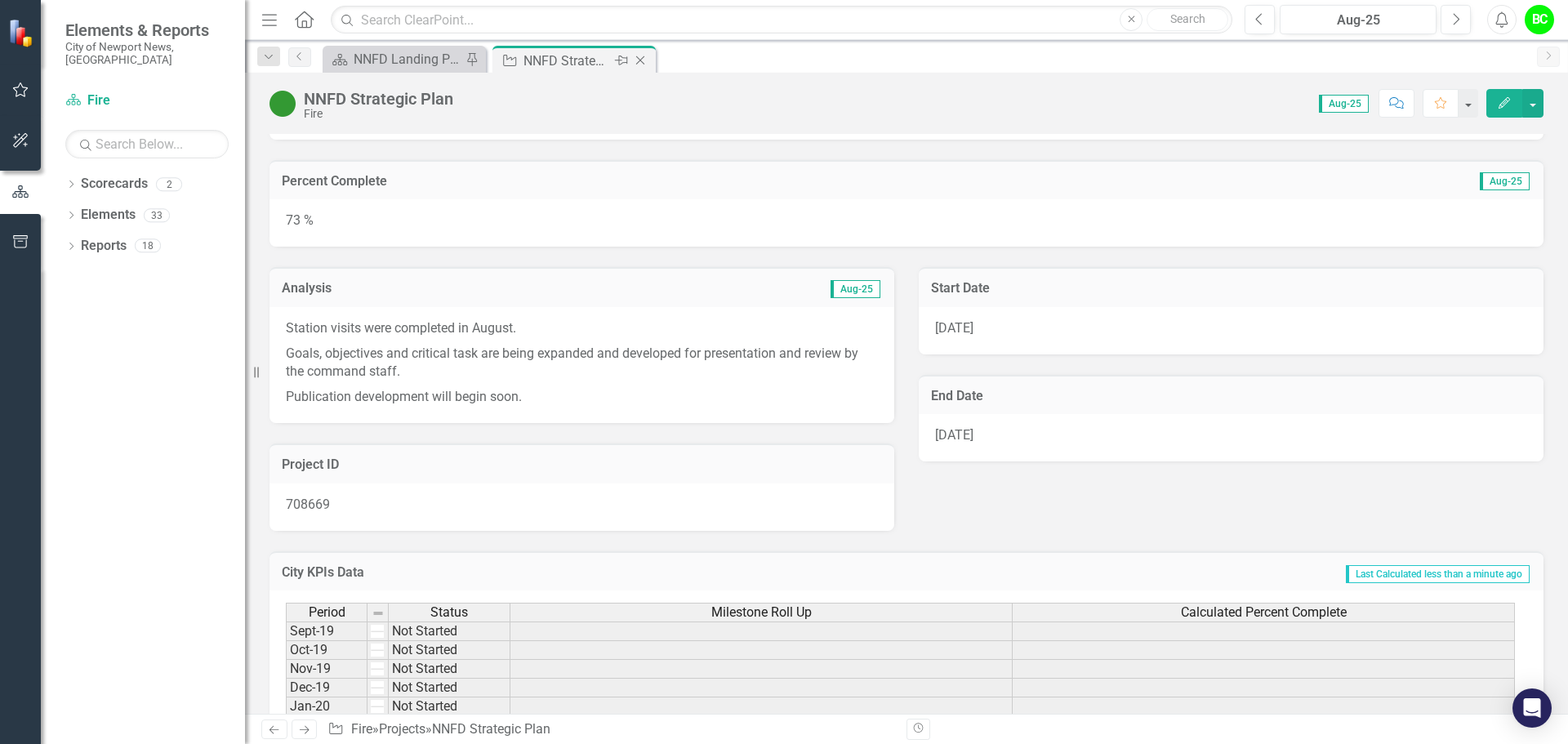
click at [637, 61] on icon "Close" at bounding box center [640, 60] width 16 height 13
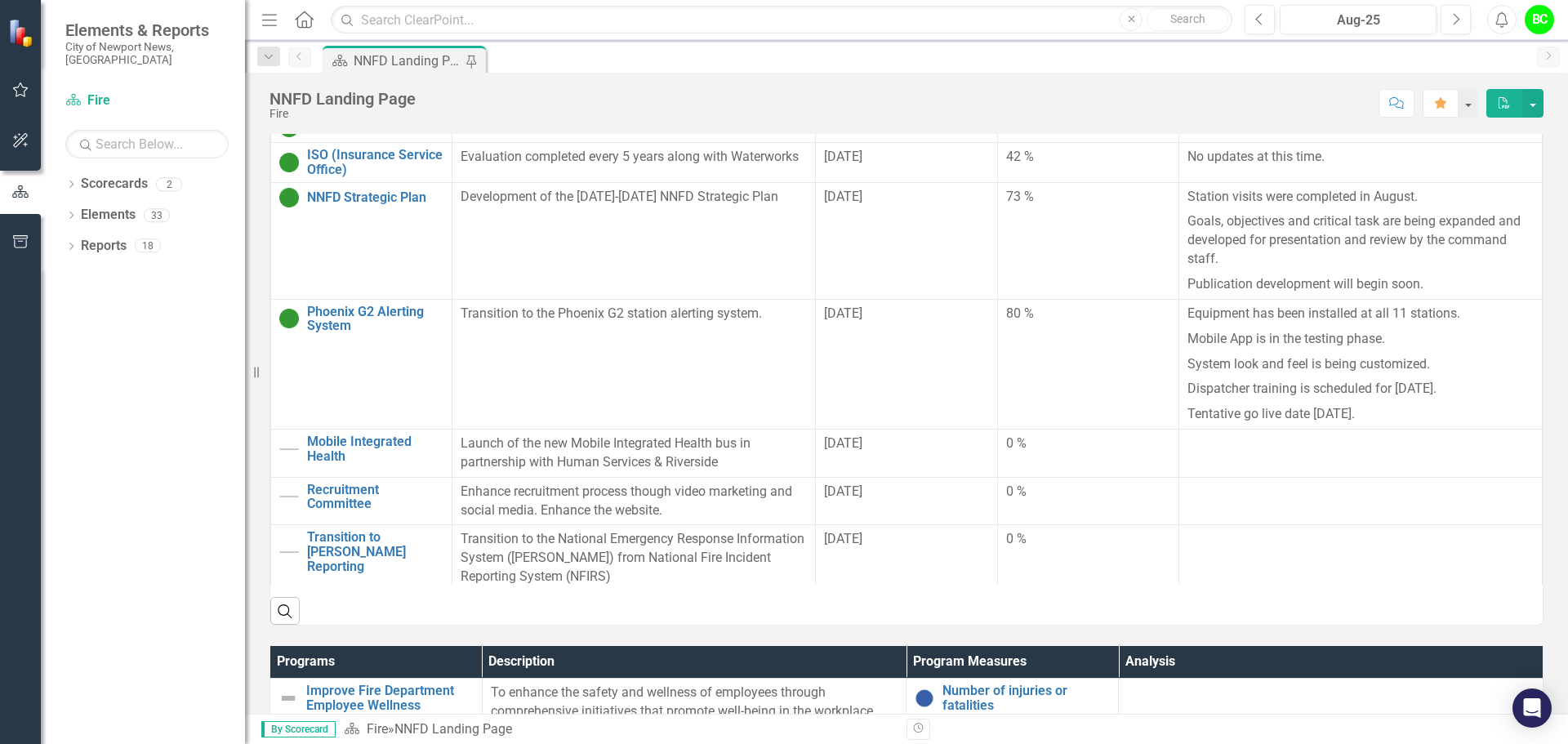
scroll to position [571, 0]
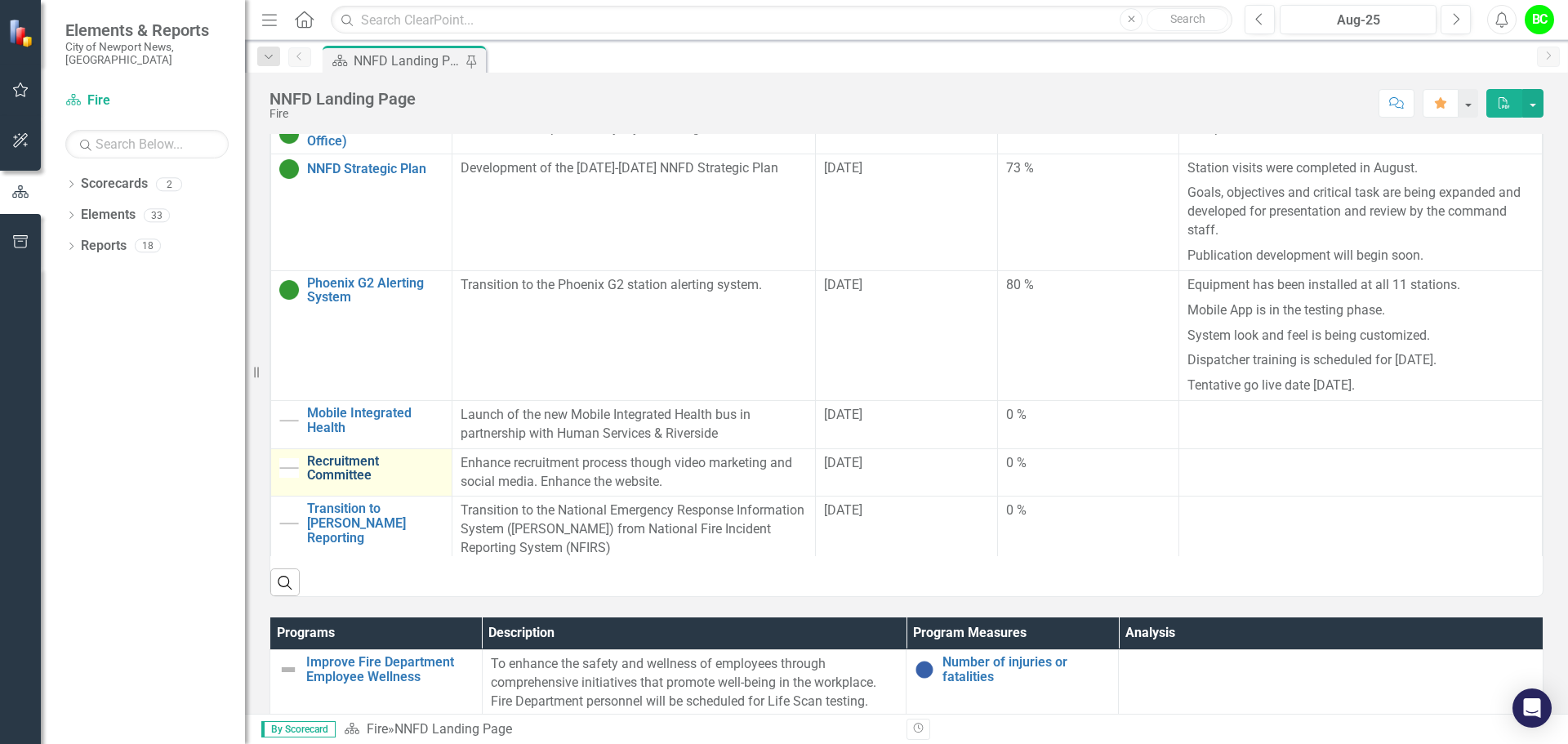
click at [340, 454] on link "Recruitment Committee" at bounding box center [376, 468] width 136 height 29
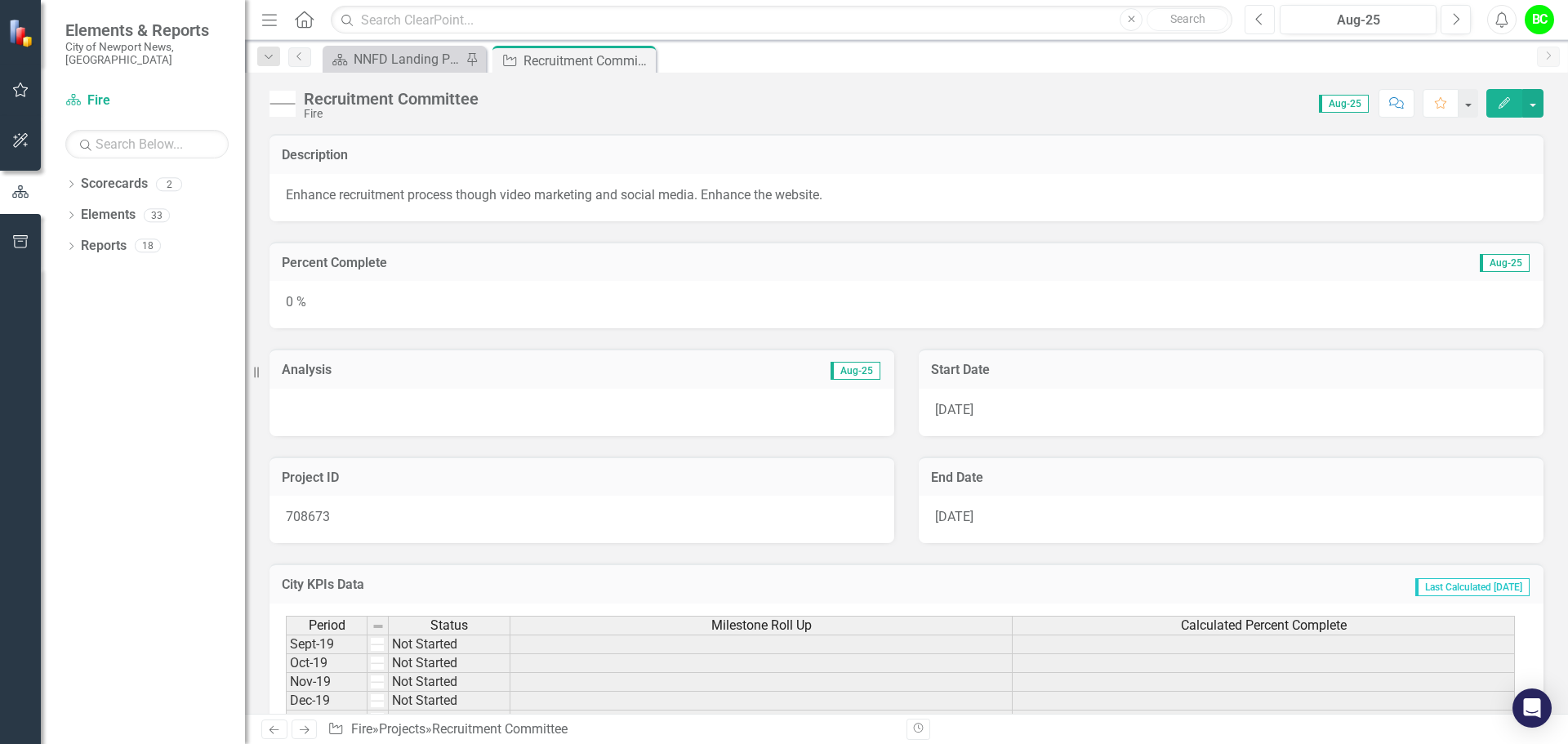
click at [1273, 29] on button "Previous" at bounding box center [1259, 20] width 30 height 30
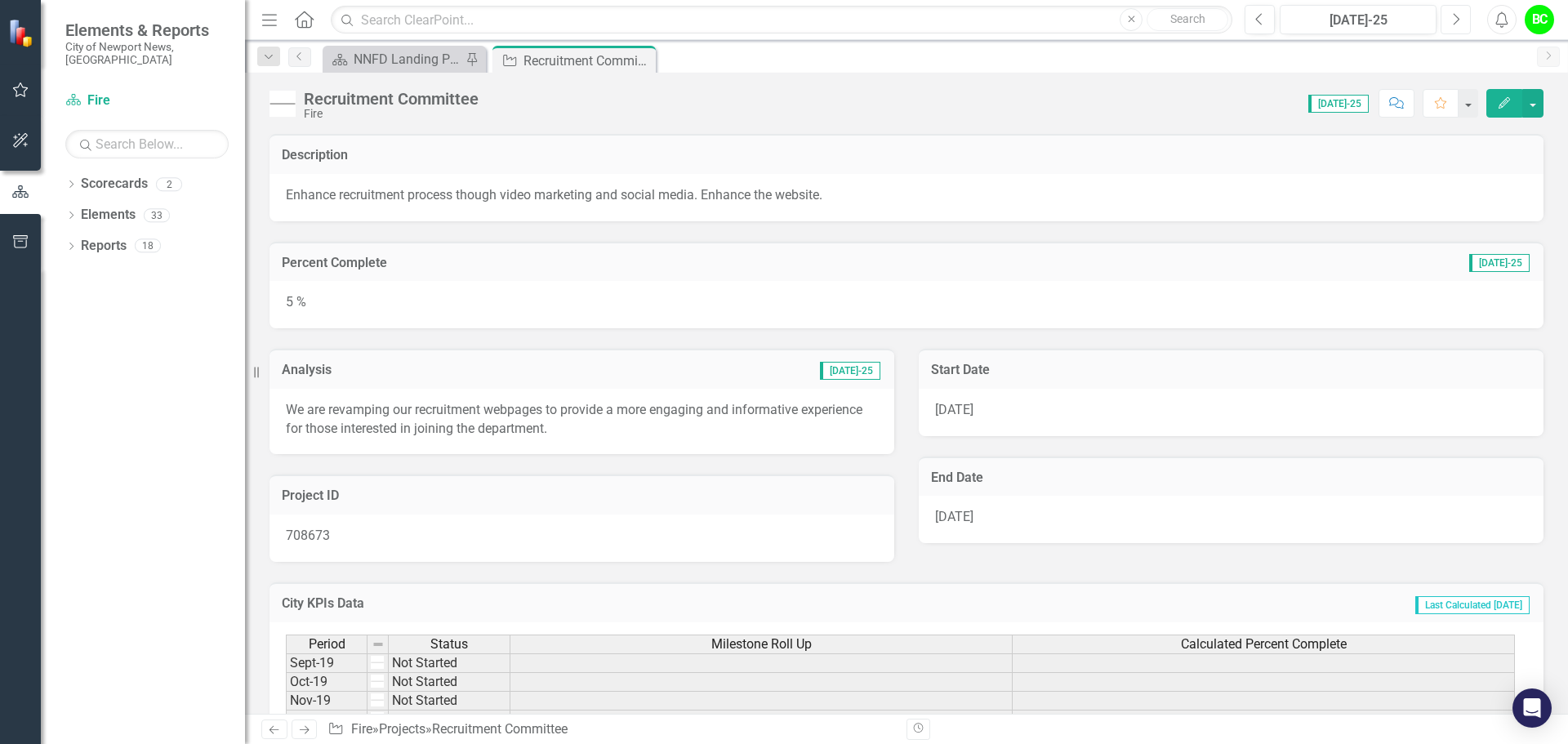
click at [1460, 20] on button "Next" at bounding box center [1455, 20] width 30 height 30
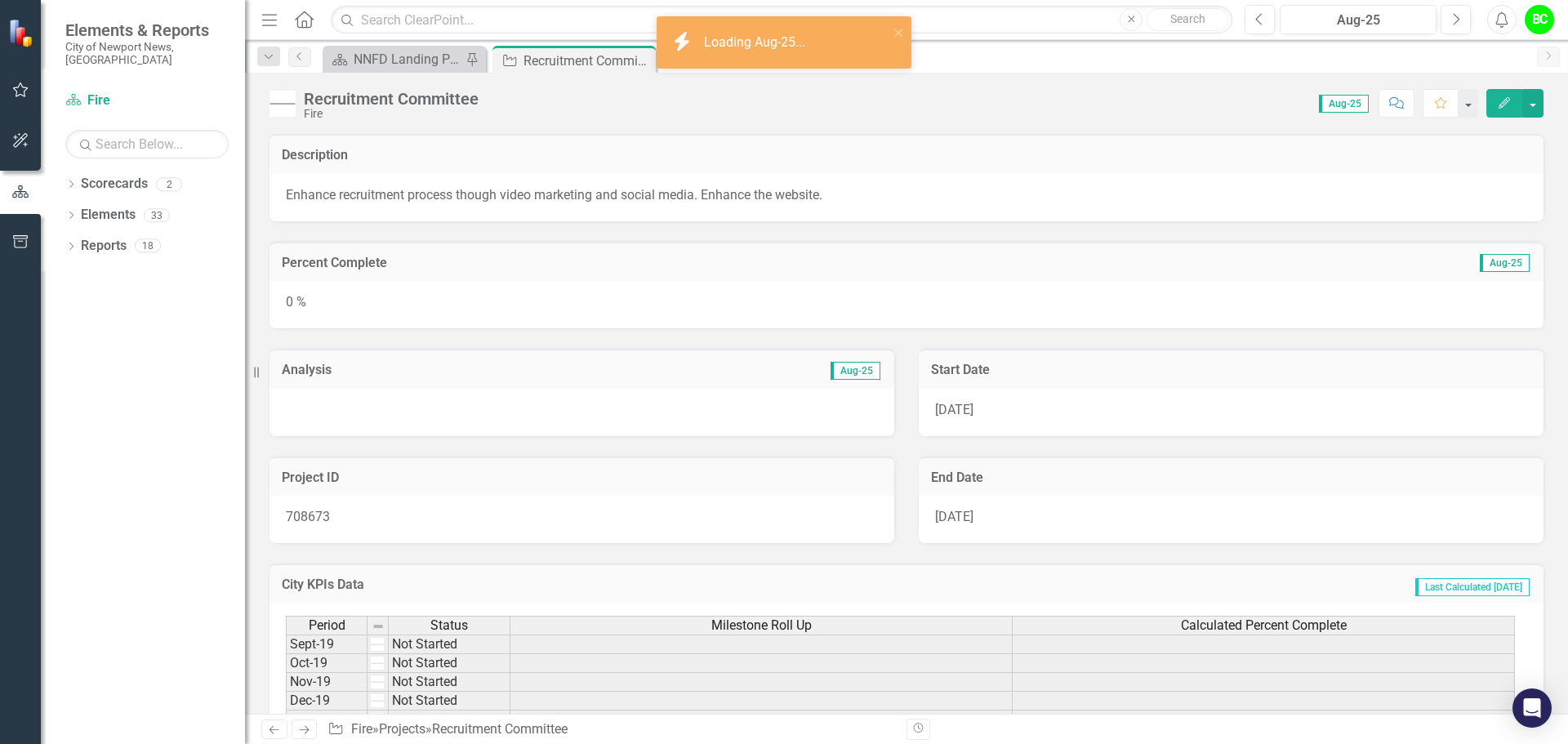
click at [529, 408] on div at bounding box center [582, 412] width 625 height 48
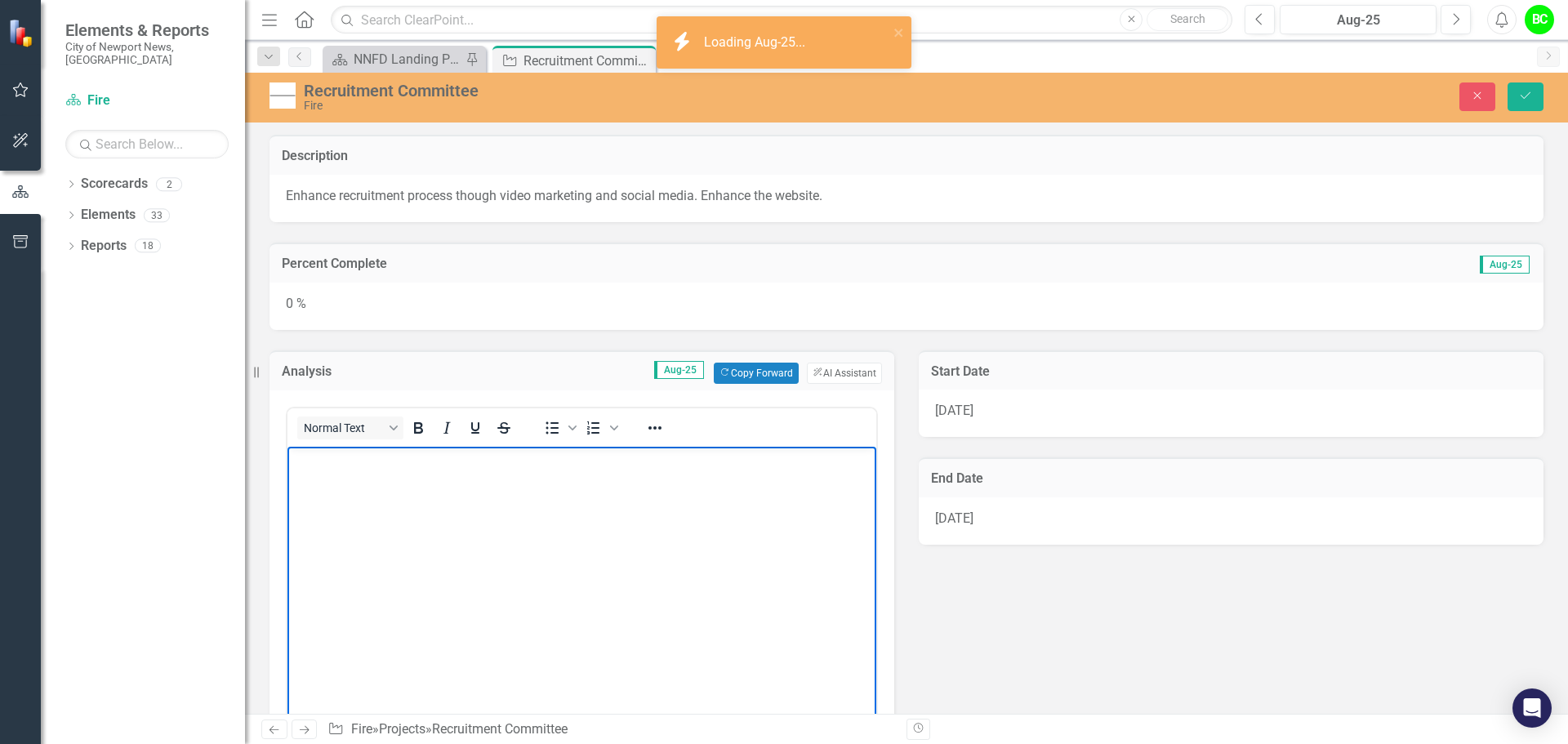
click at [554, 518] on body "Rich Text Area. Press ALT-0 for help." at bounding box center [582, 569] width 589 height 245
click at [318, 301] on div "0 %" at bounding box center [906, 306] width 1274 height 48
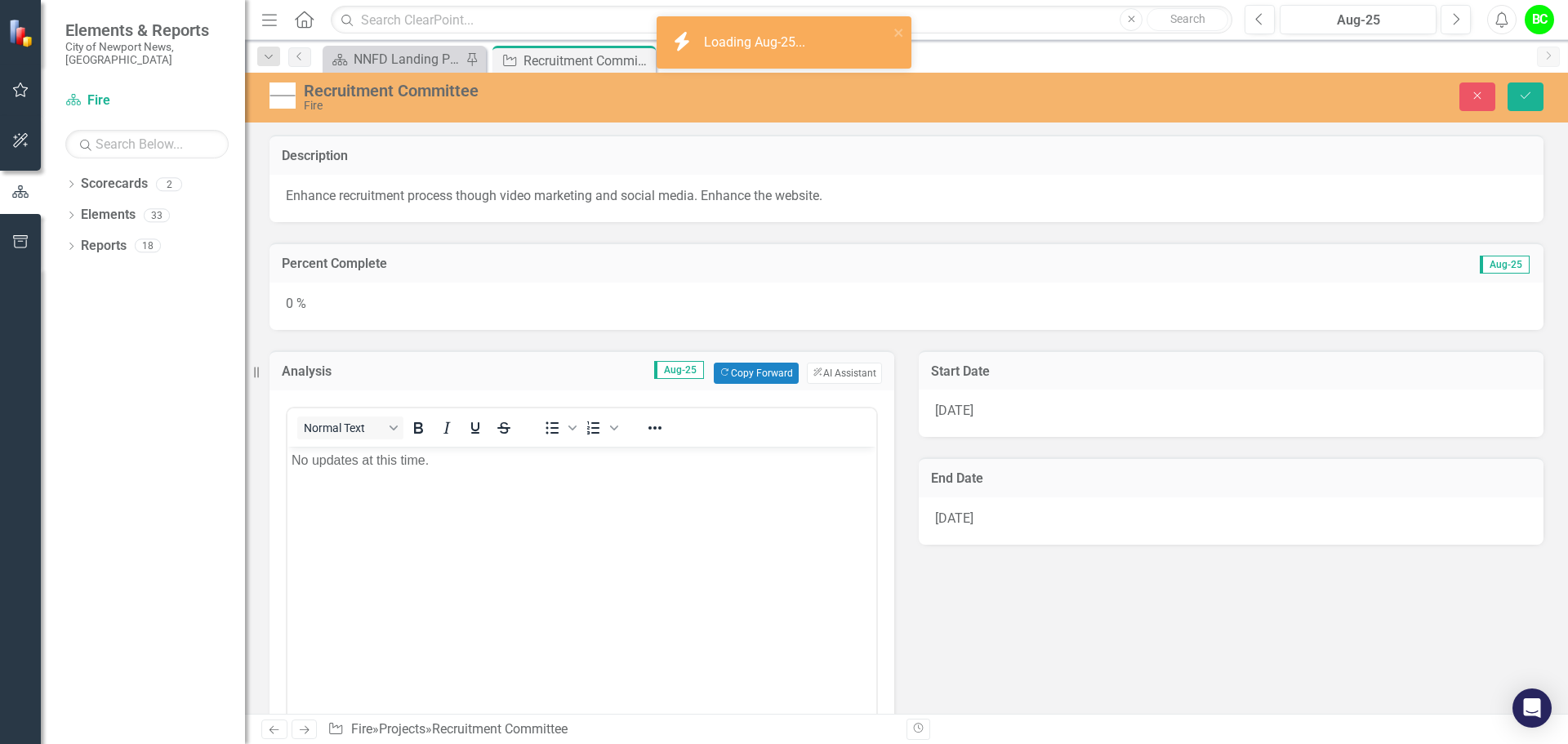
click at [318, 301] on div "0 %" at bounding box center [906, 306] width 1274 height 48
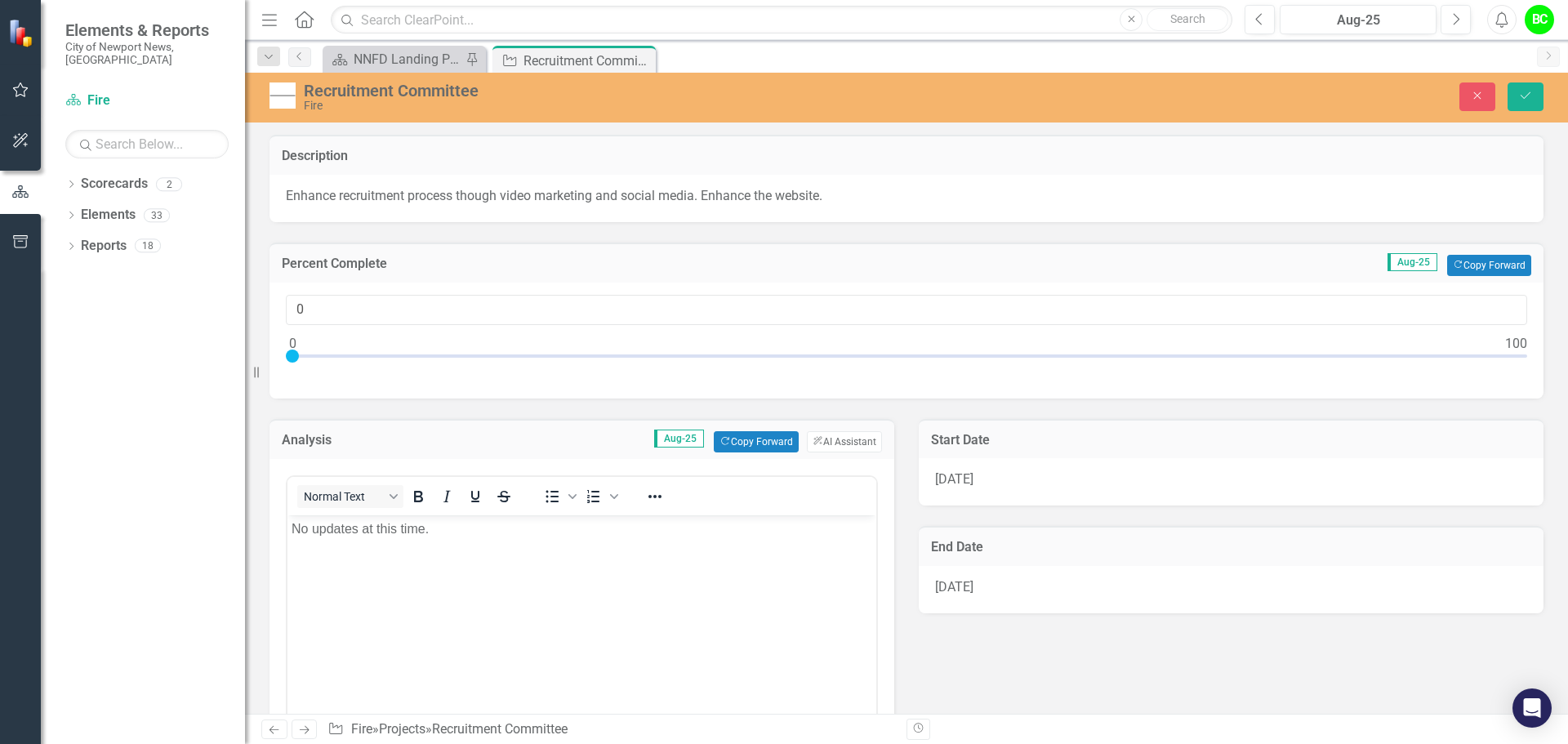
click at [319, 332] on div "0" at bounding box center [906, 332] width 1241 height 75
click at [322, 343] on div "0" at bounding box center [906, 332] width 1241 height 75
click at [325, 347] on div "0" at bounding box center [906, 332] width 1241 height 75
click at [326, 350] on div at bounding box center [906, 359] width 1241 height 20
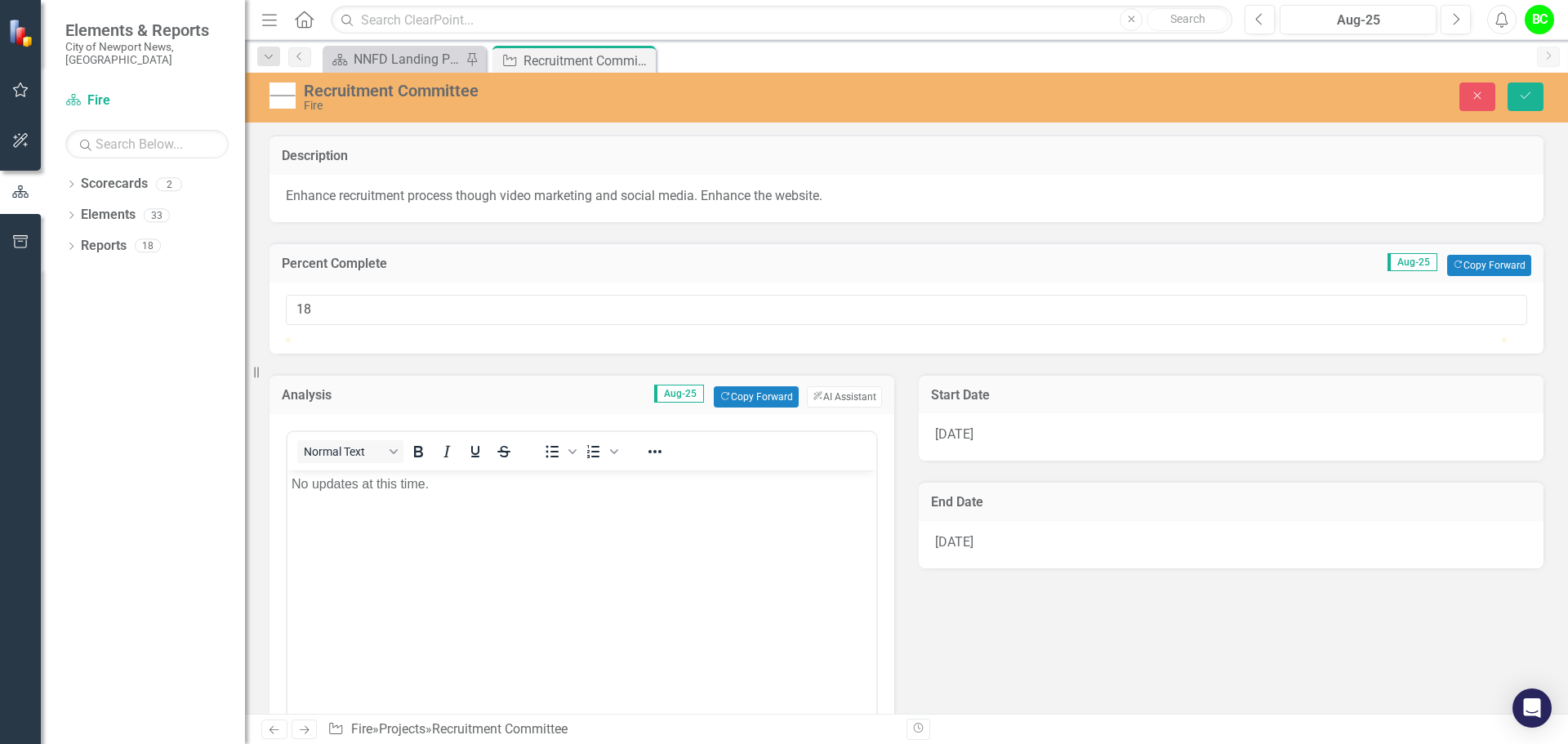
type input "19"
drag, startPoint x: 331, startPoint y: 358, endPoint x: 520, endPoint y: 363, distance: 189.1
click at [520, 337] on div at bounding box center [906, 337] width 1241 height 0
click at [1553, 90] on div "Close Save" at bounding box center [1292, 97] width 526 height 29
click at [1537, 97] on button "Save" at bounding box center [1525, 97] width 36 height 29
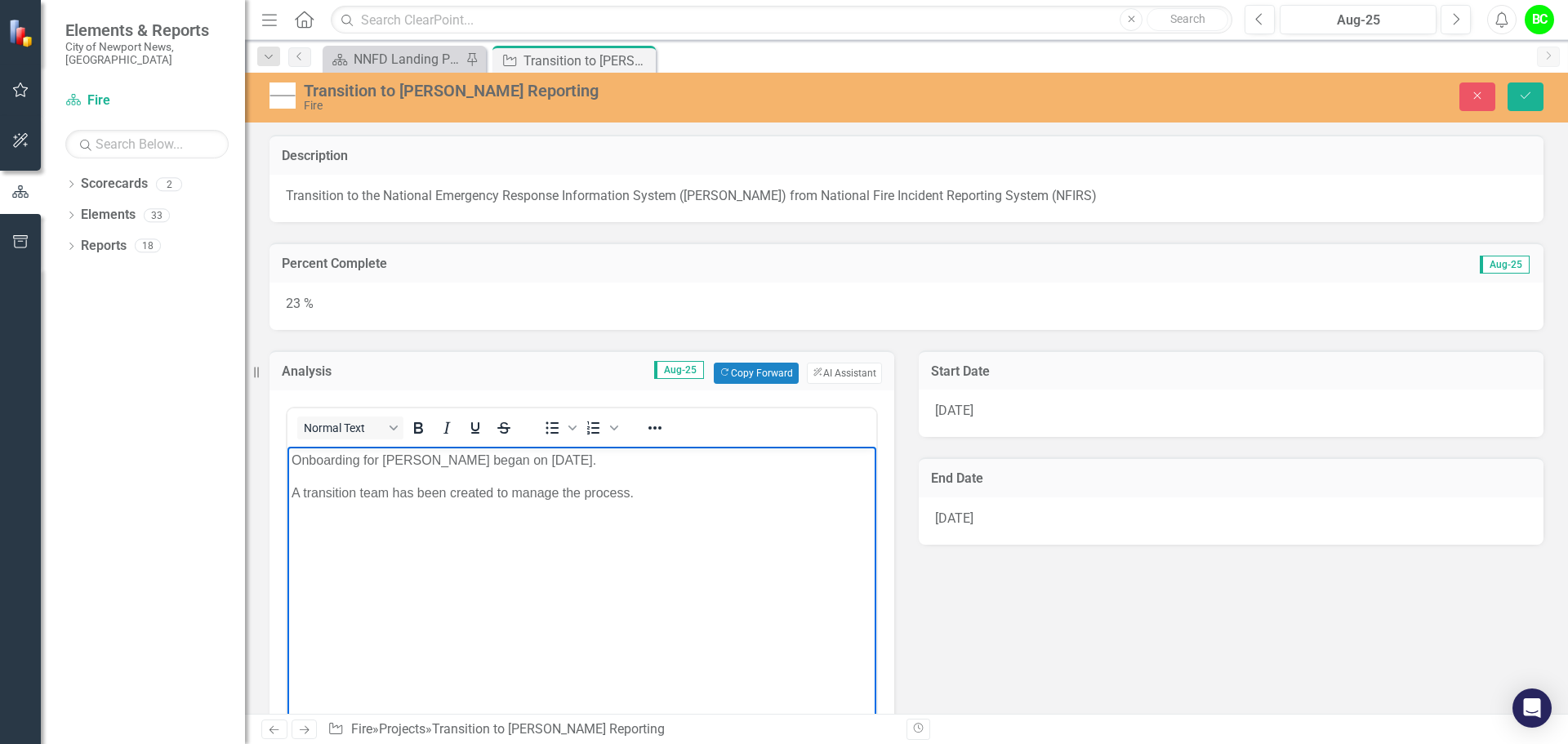
drag, startPoint x: 648, startPoint y: 500, endPoint x: 513, endPoint y: 495, distance: 135.1
click at [513, 495] on p "A transition team has been created to manage the process." at bounding box center [582, 492] width 581 height 20
drag, startPoint x: 623, startPoint y: 497, endPoint x: 565, endPoint y: 506, distance: 58.7
click at [565, 506] on body "Onboarding for [PERSON_NAME] began on [DATE]. A transition team has been create…" at bounding box center [582, 569] width 589 height 245
click at [1544, 101] on div "Close Save" at bounding box center [1292, 97] width 526 height 29
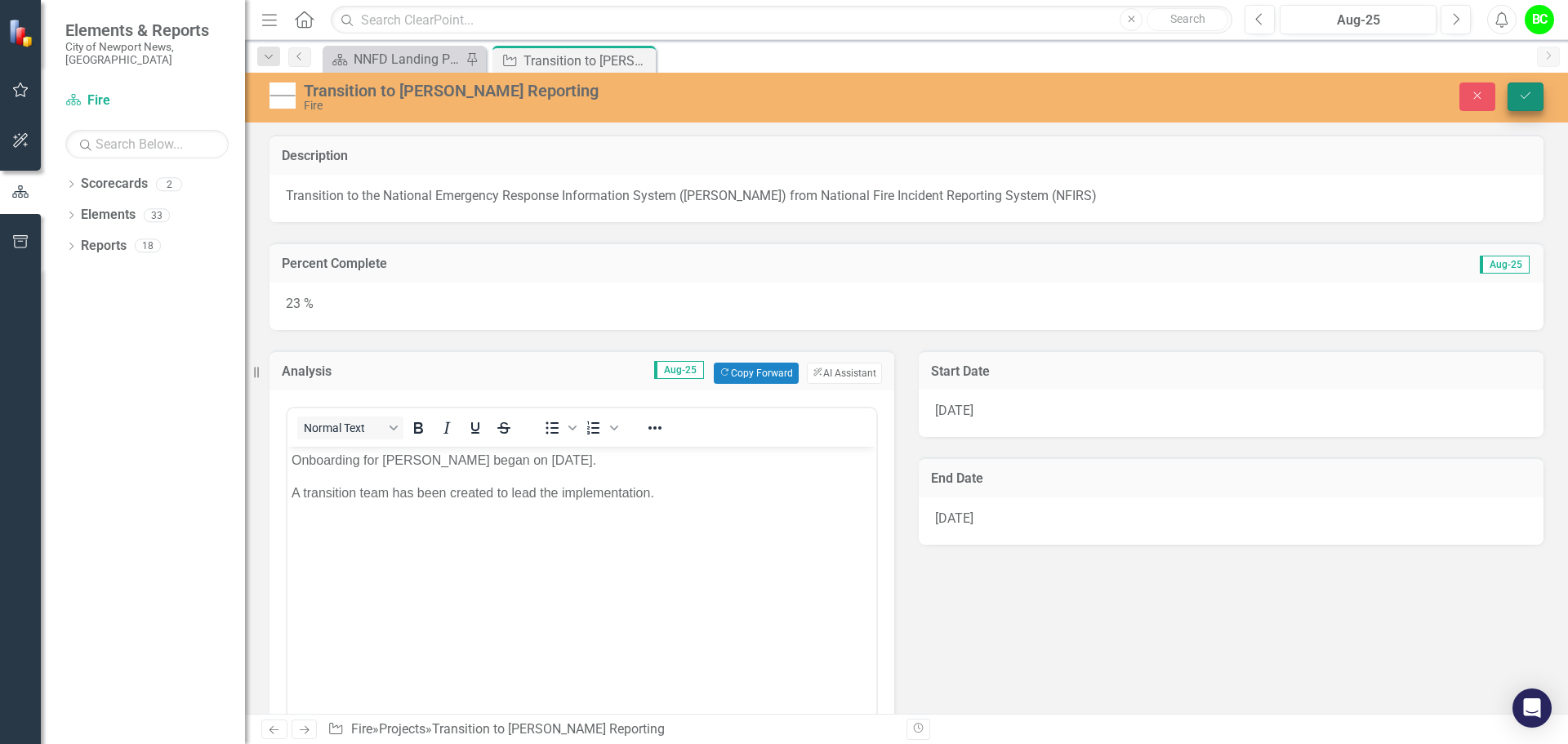
click at [1543, 102] on div "Close Save" at bounding box center [1292, 97] width 526 height 29
click at [1541, 105] on button "Save" at bounding box center [1525, 97] width 36 height 29
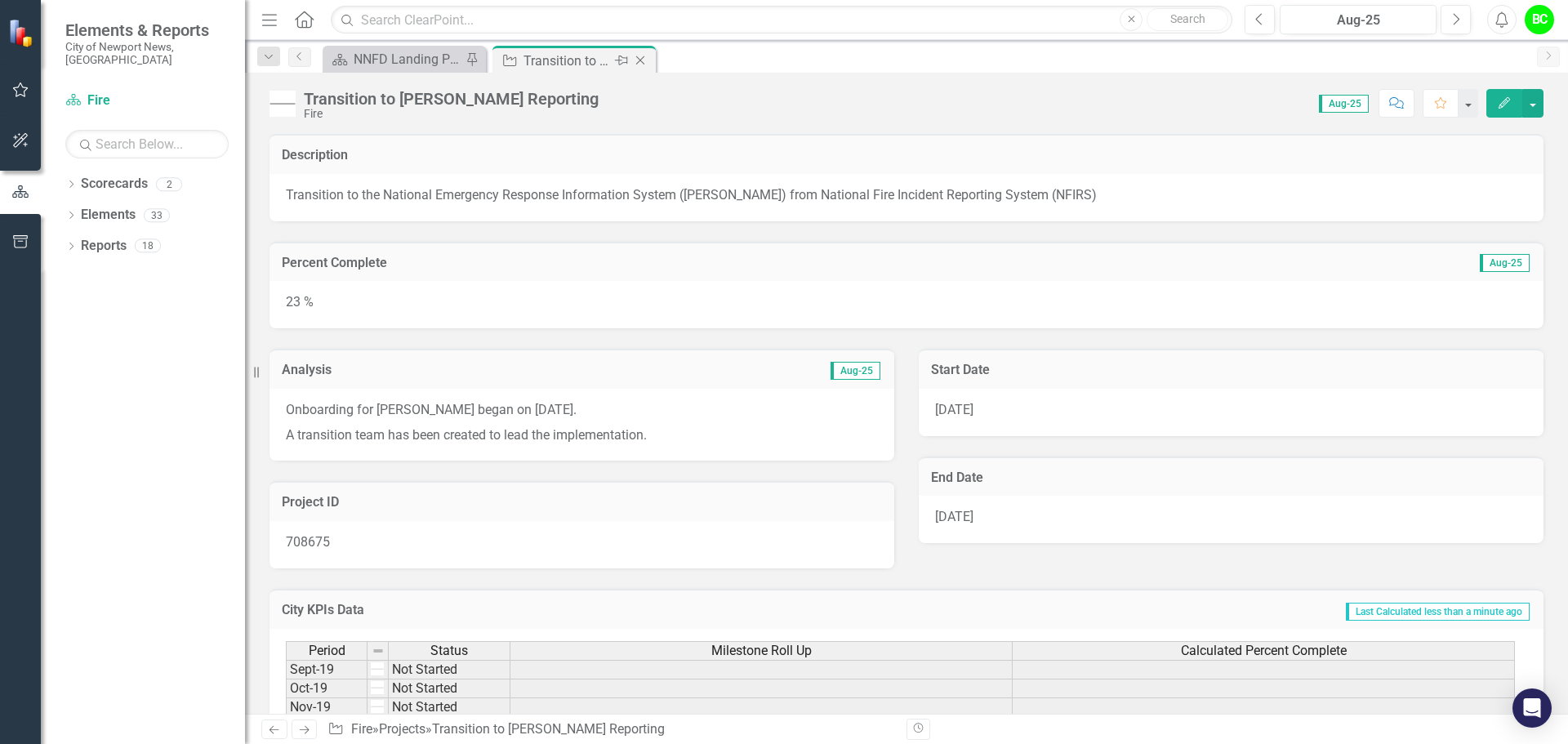
click at [644, 62] on icon "Close" at bounding box center [640, 60] width 16 height 13
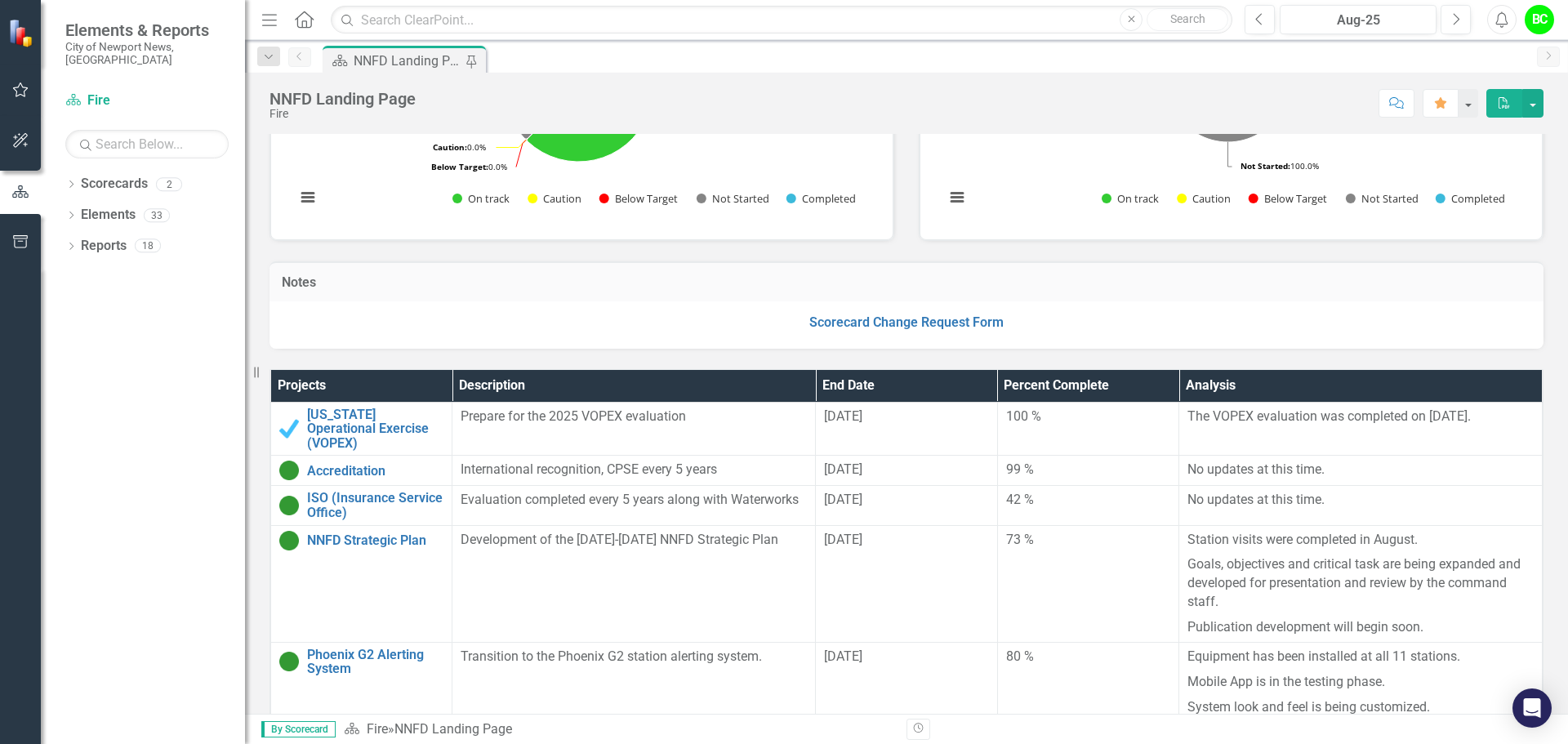
scroll to position [203, 0]
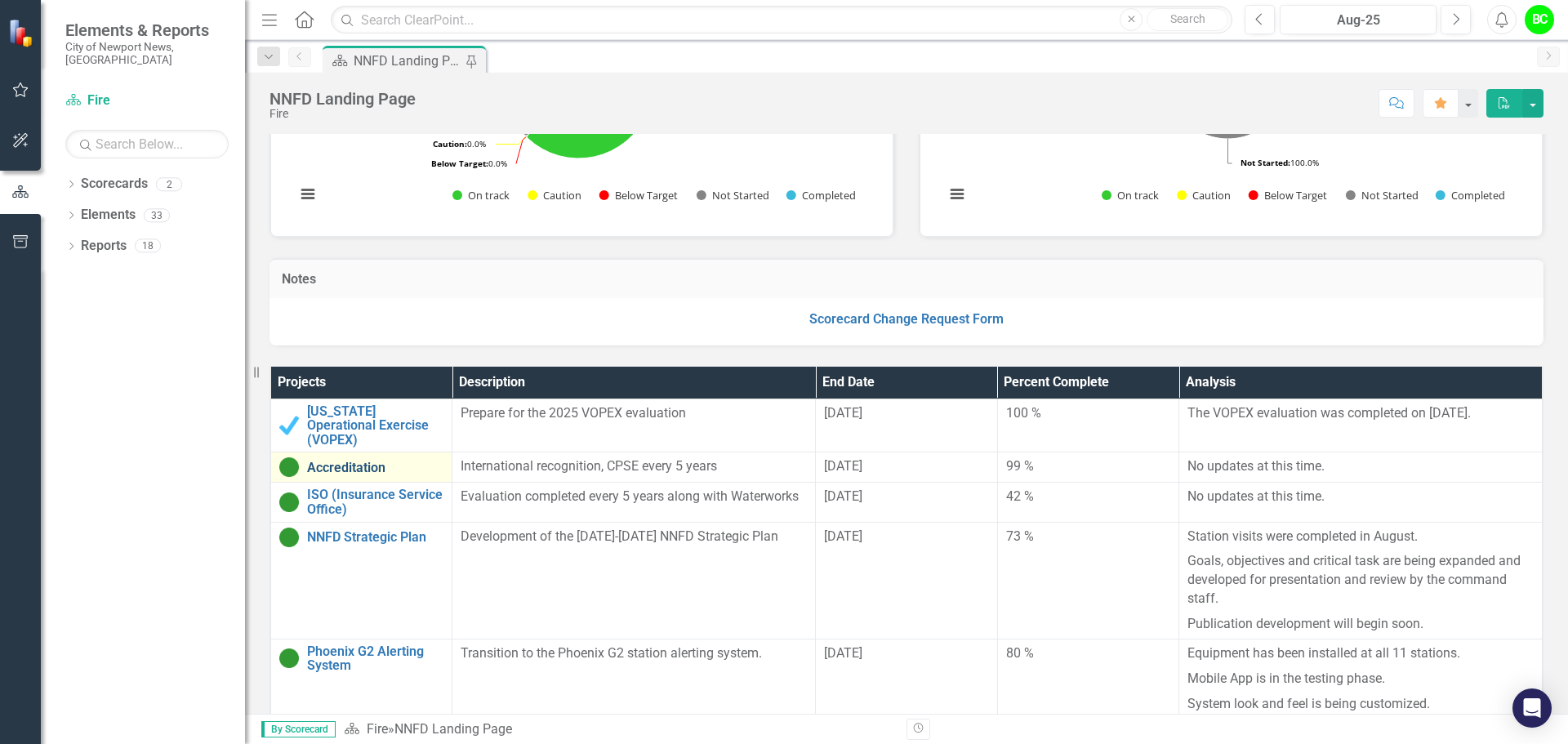
click at [357, 461] on link "Accreditation" at bounding box center [376, 467] width 136 height 14
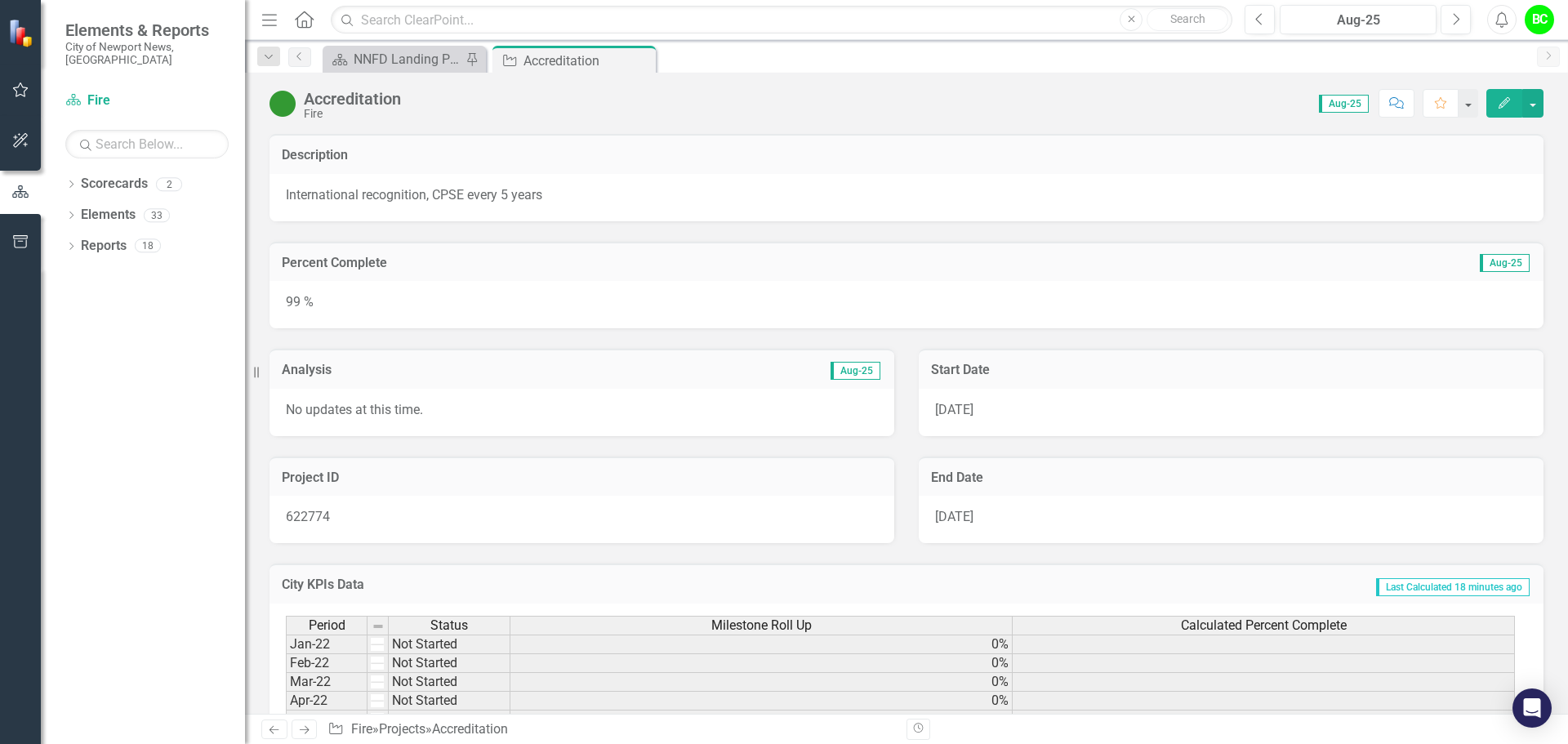
click at [391, 415] on p "No updates at this time." at bounding box center [582, 410] width 592 height 19
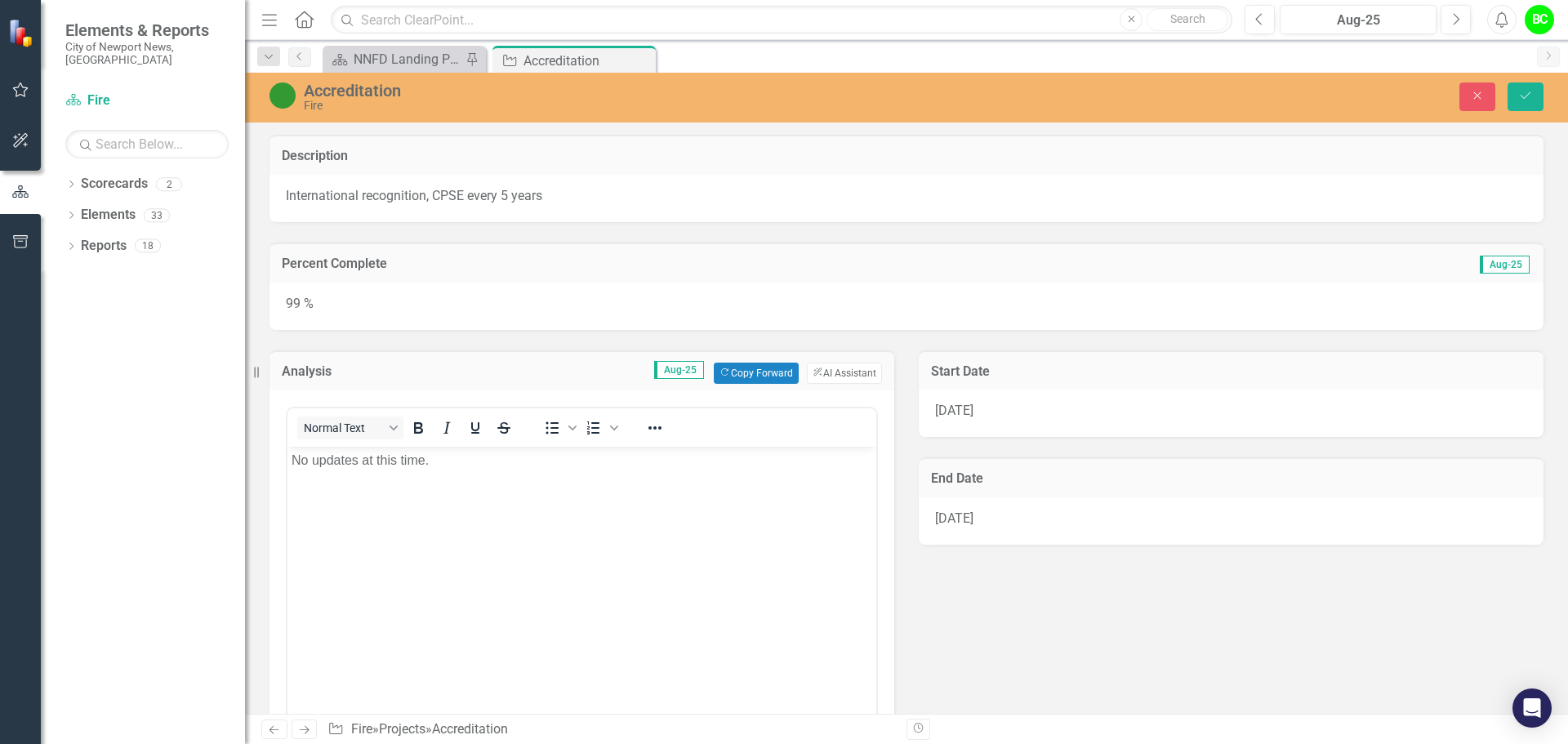
click at [438, 493] on body "No updates at this time." at bounding box center [582, 569] width 589 height 245
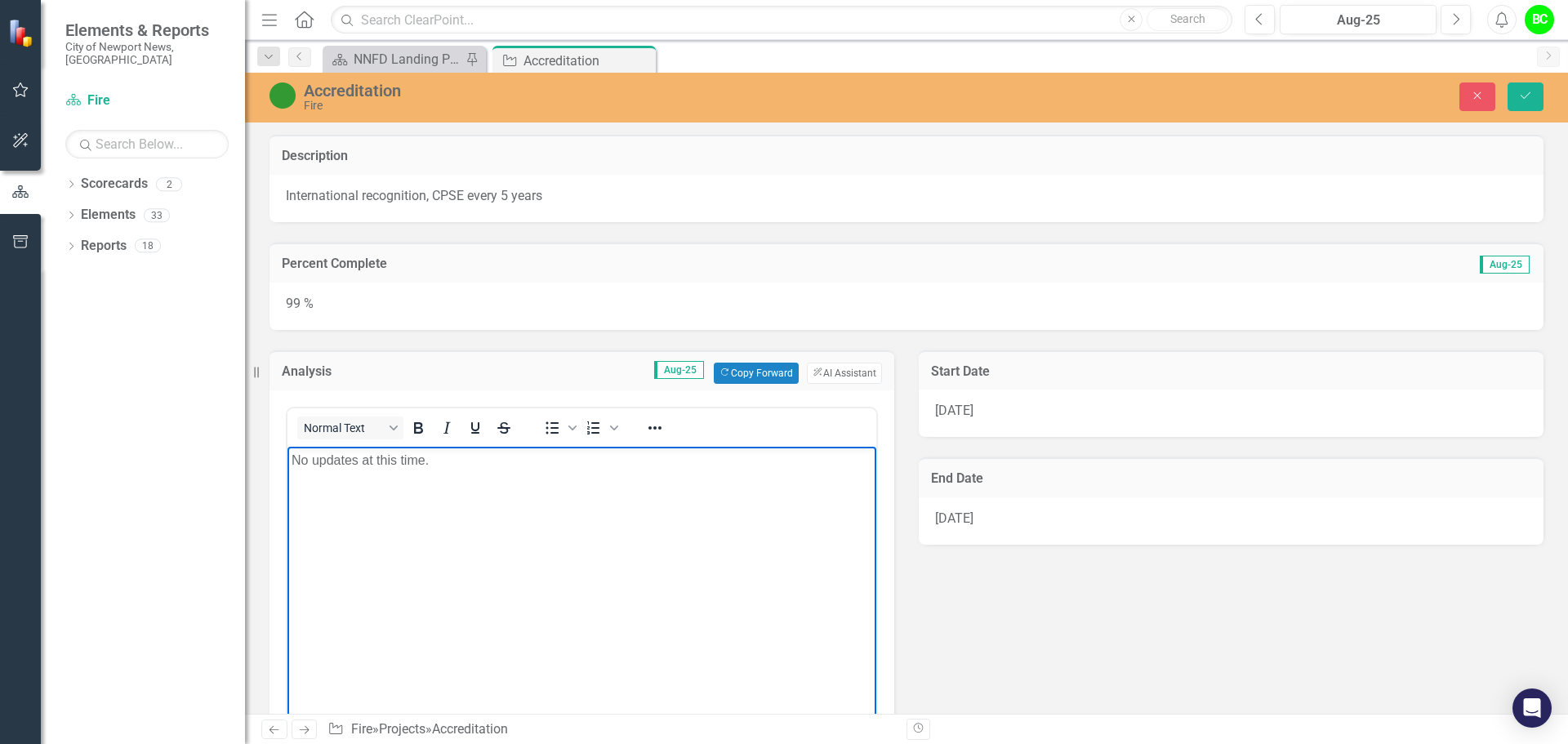
drag, startPoint x: 499, startPoint y: 475, endPoint x: 71, endPoint y: 455, distance: 428.5
click at [288, 455] on html "No updates at this time." at bounding box center [582, 569] width 589 height 245
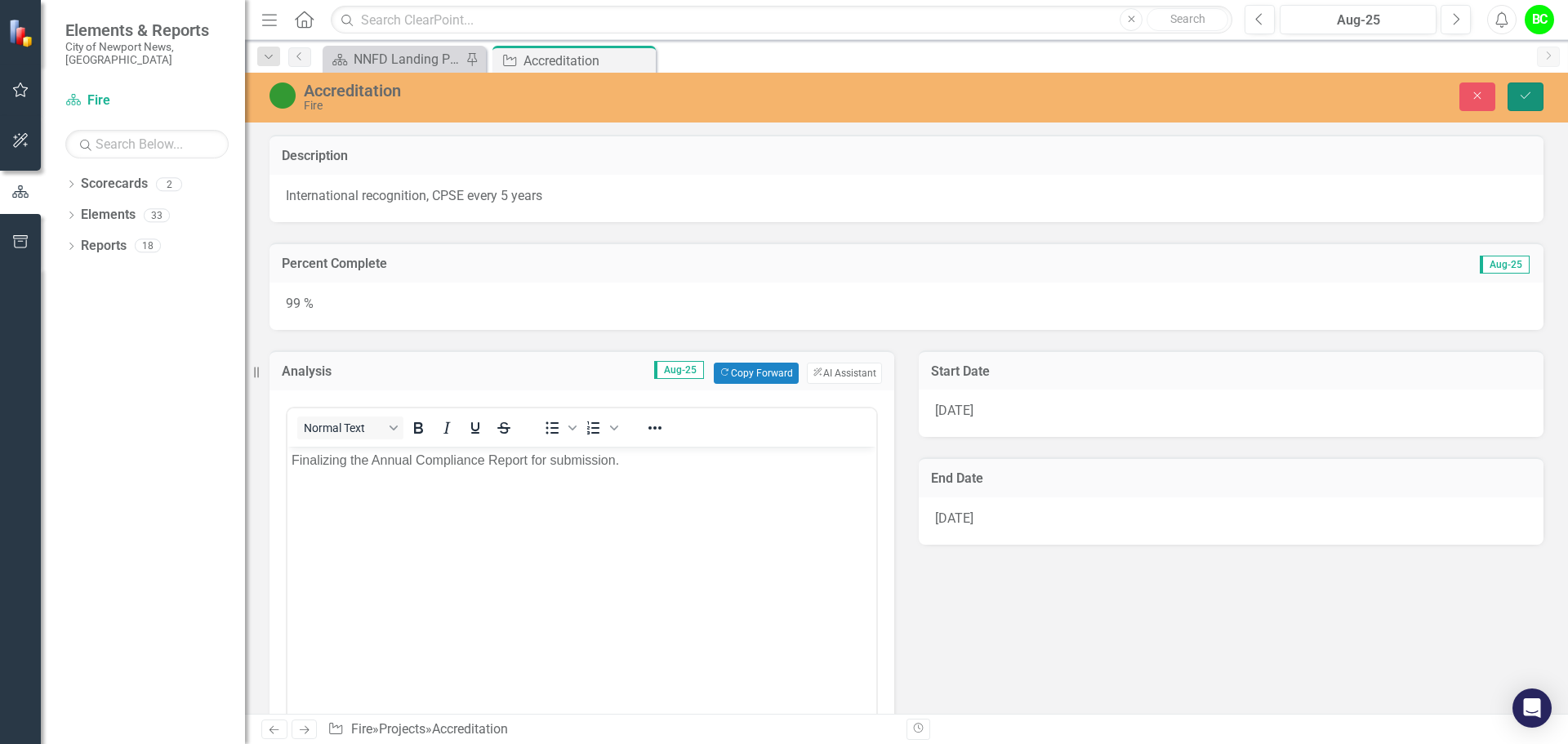
click at [1520, 97] on icon "Save" at bounding box center [1525, 94] width 14 height 11
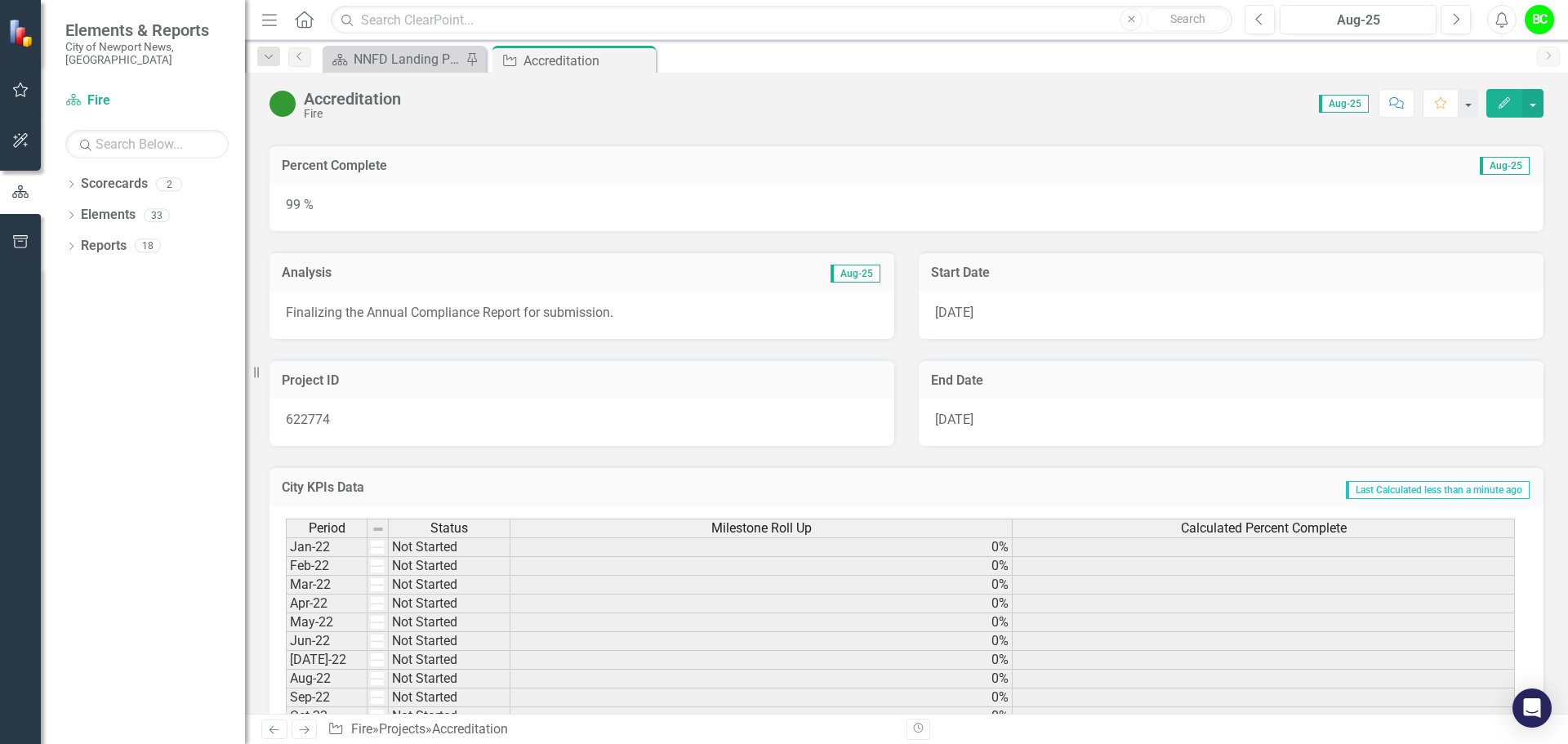
scroll to position [327, 0]
